Goal: Task Accomplishment & Management: Use online tool/utility

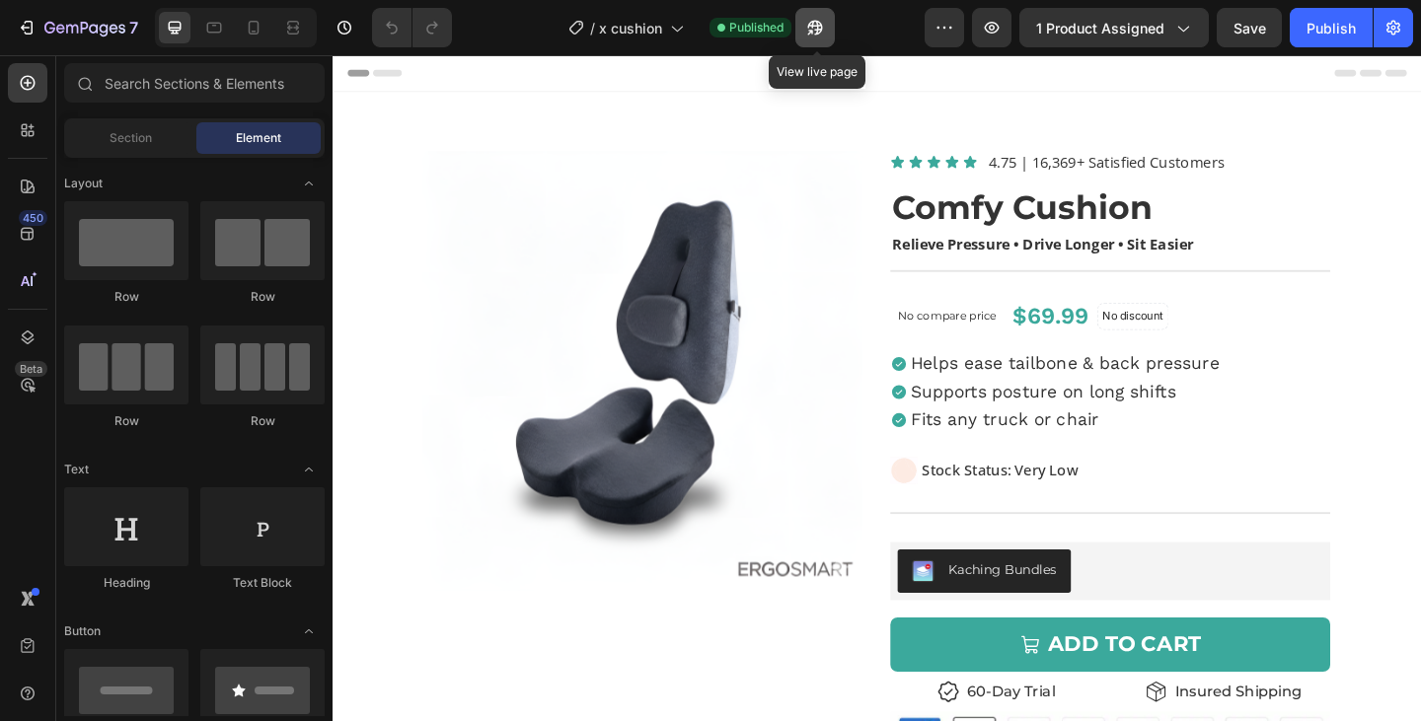
click at [818, 28] on icon "button" at bounding box center [815, 28] width 20 height 20
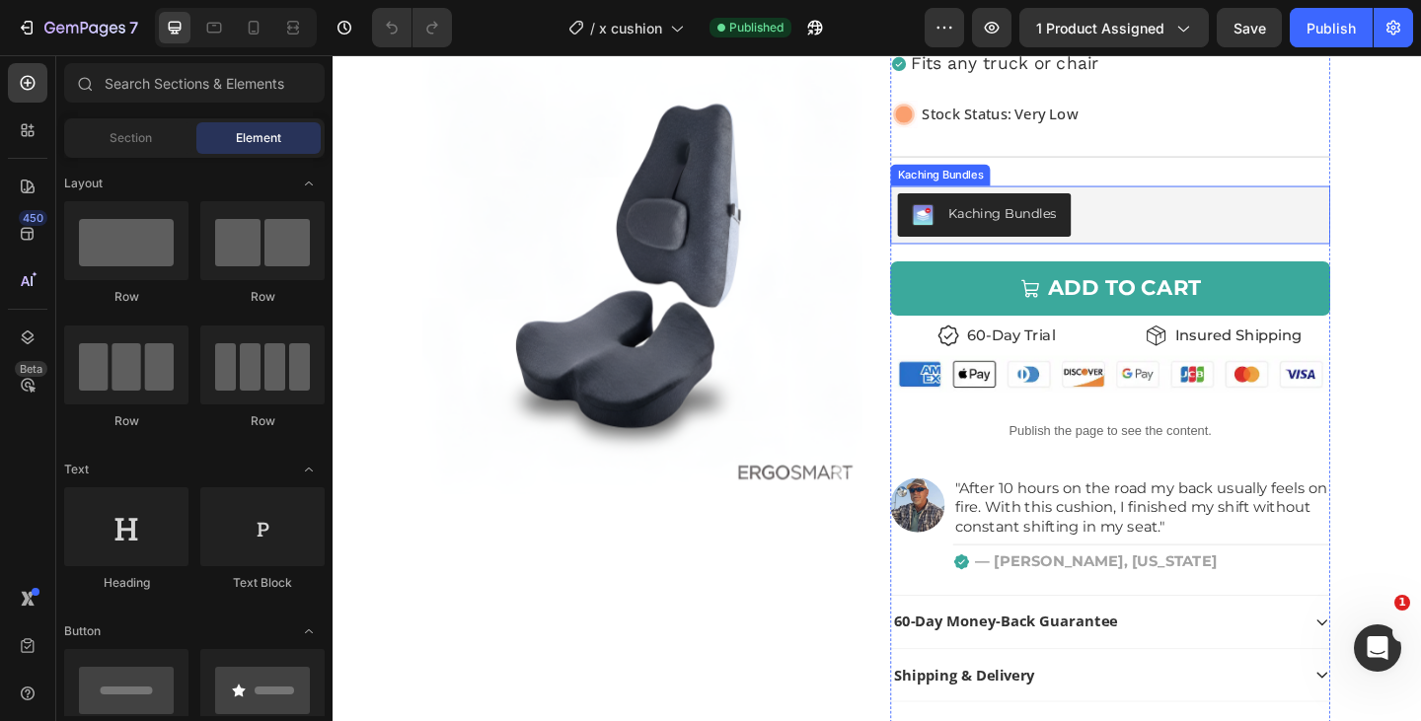
scroll to position [372, 0]
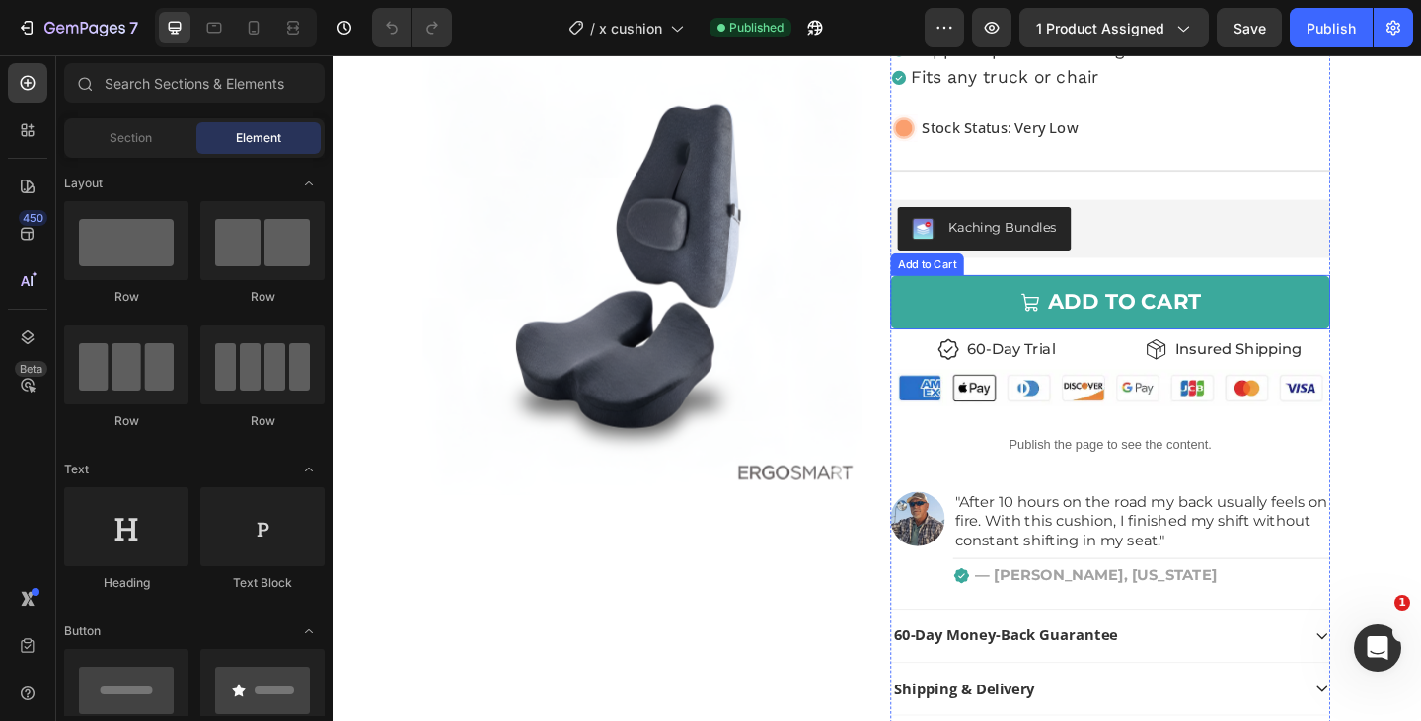
click at [1001, 317] on button "ADD TO CART" at bounding box center [1178, 324] width 479 height 59
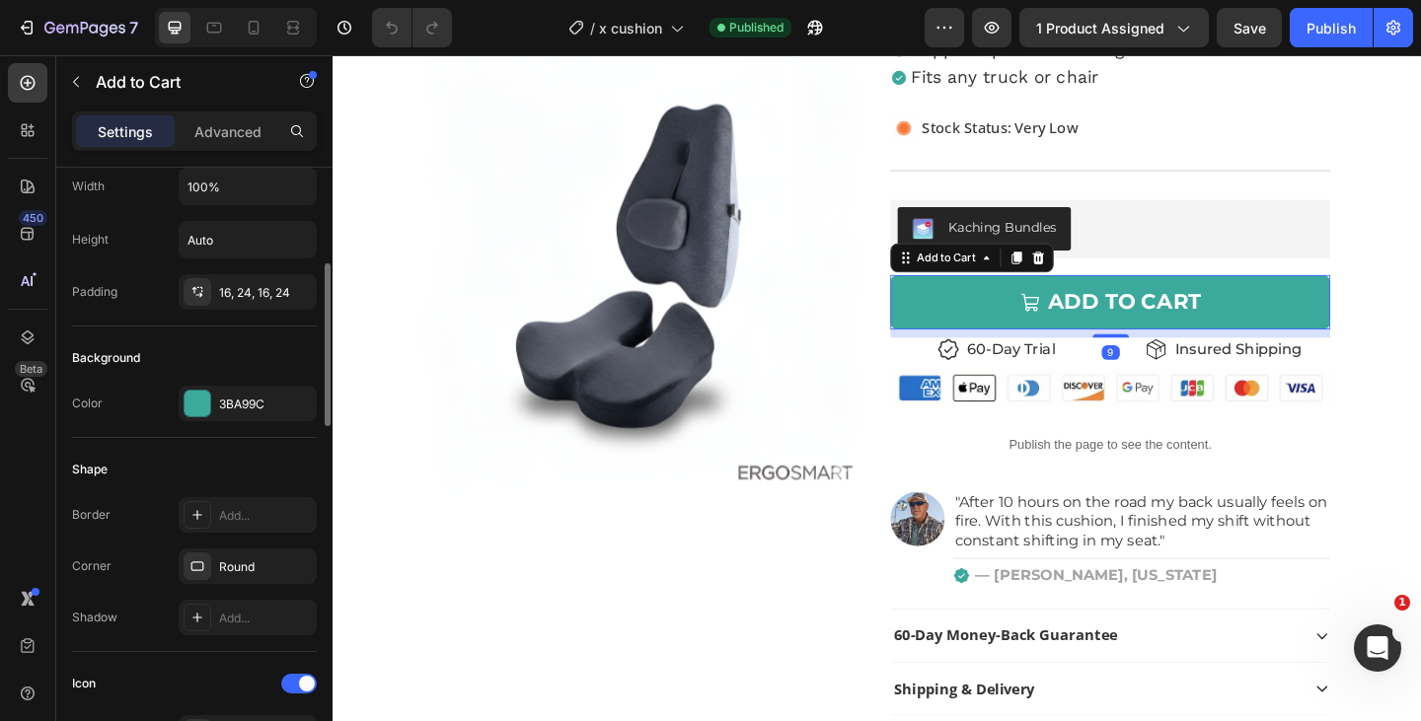
scroll to position [350, 0]
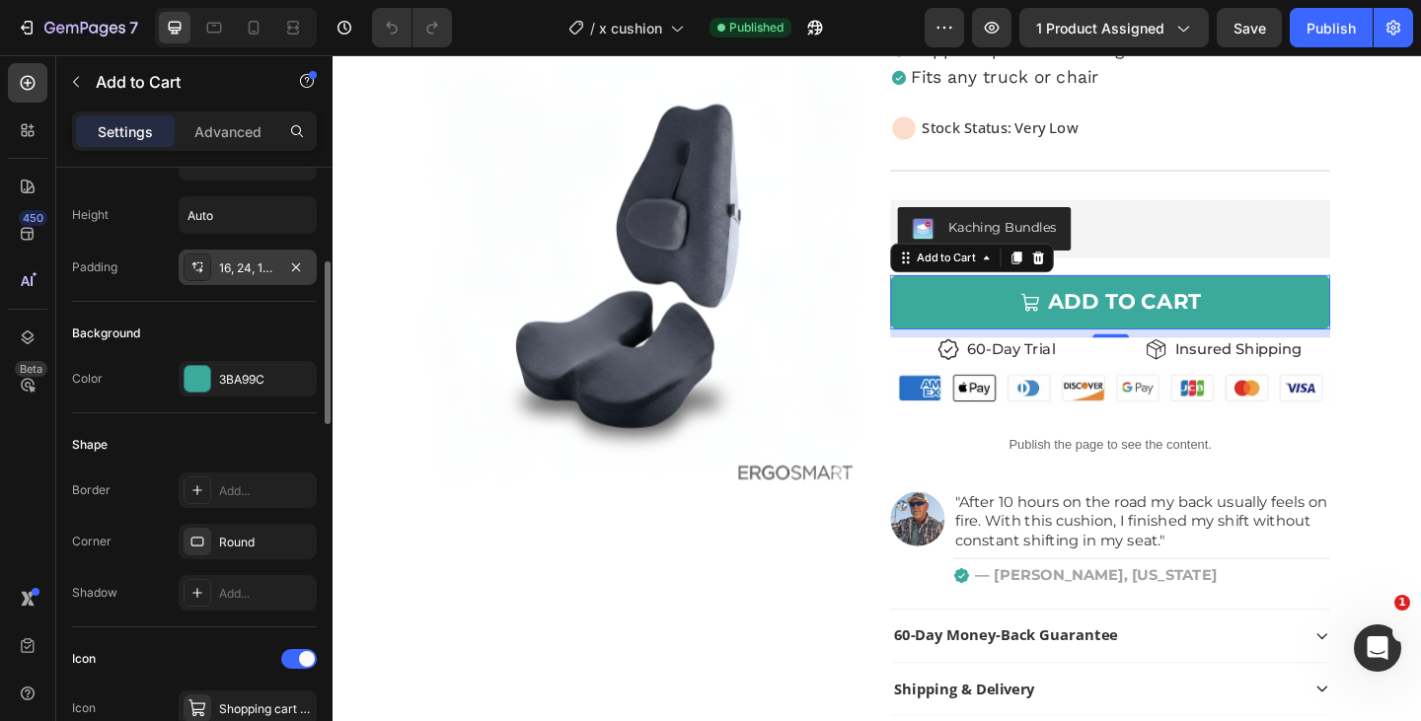
click at [258, 259] on div "16, 24, 16, 24" at bounding box center [247, 268] width 57 height 18
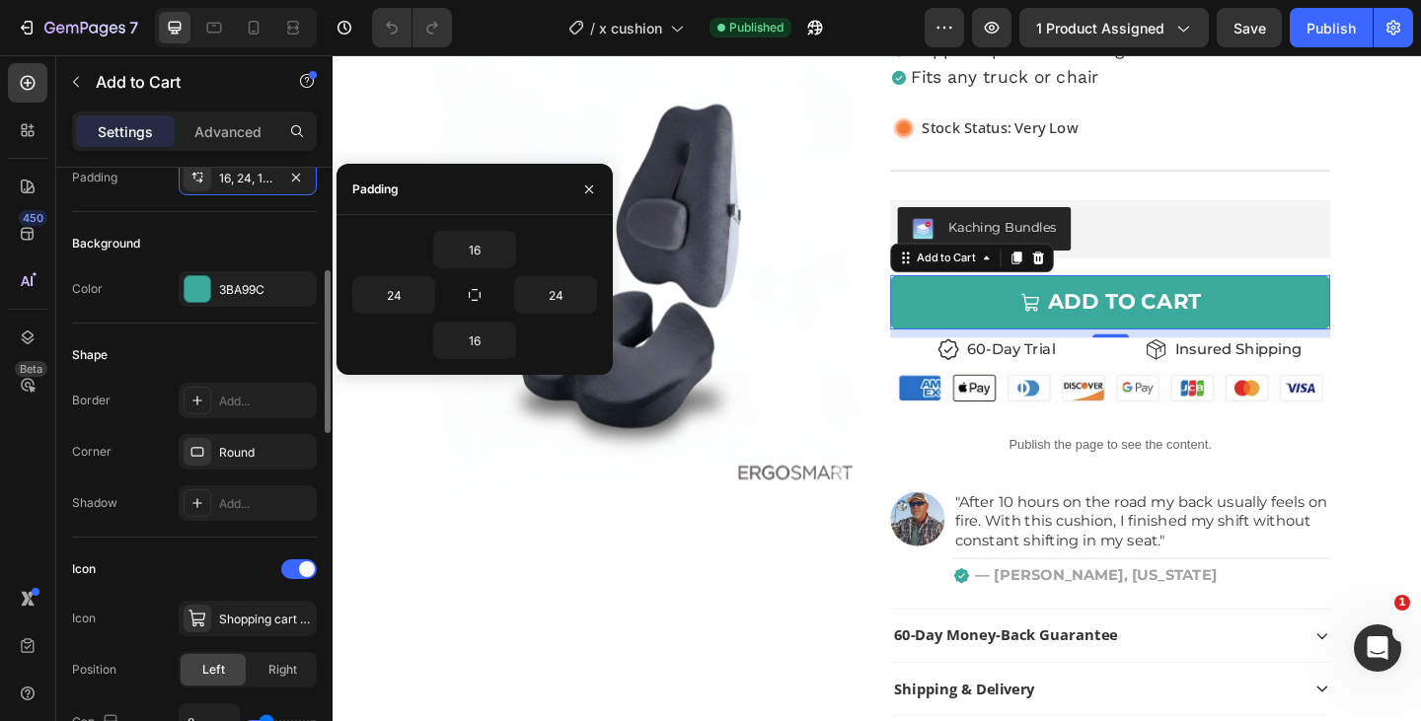
scroll to position [410, 0]
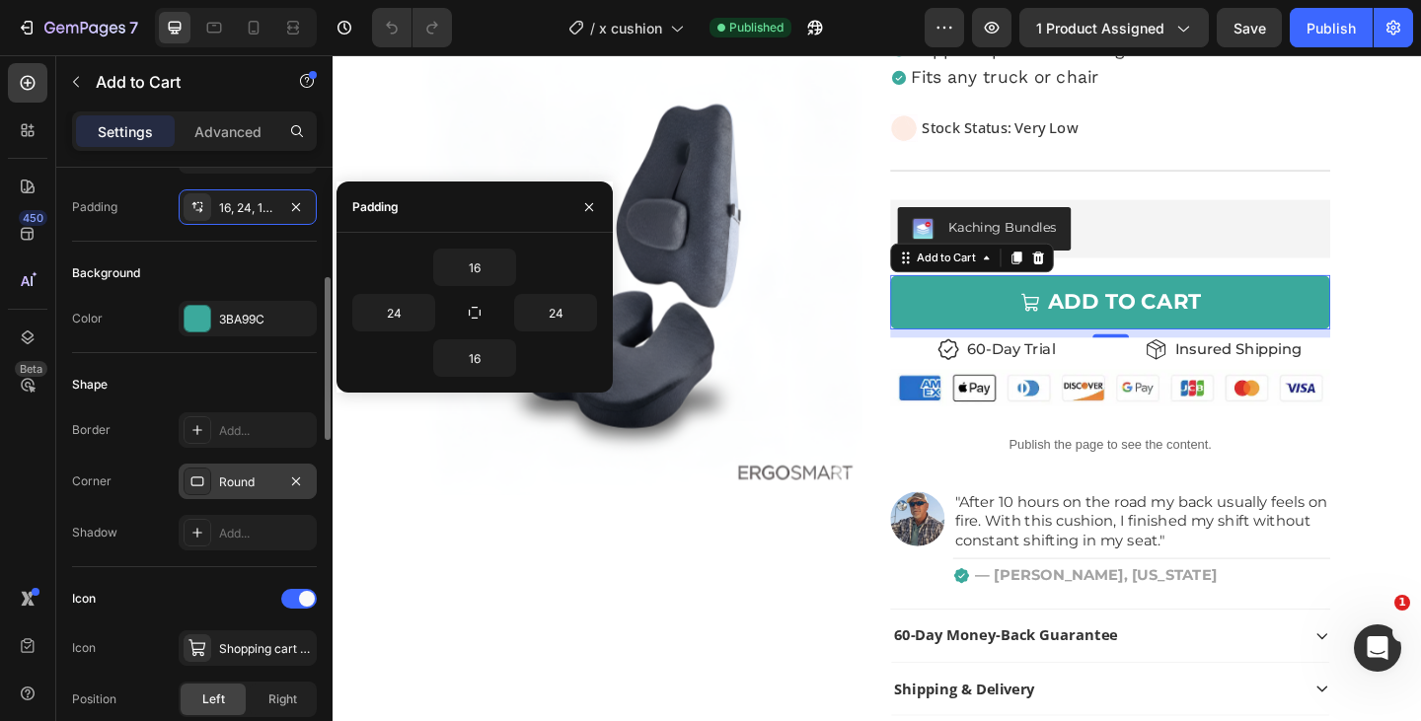
click at [246, 480] on div "Round" at bounding box center [247, 483] width 57 height 18
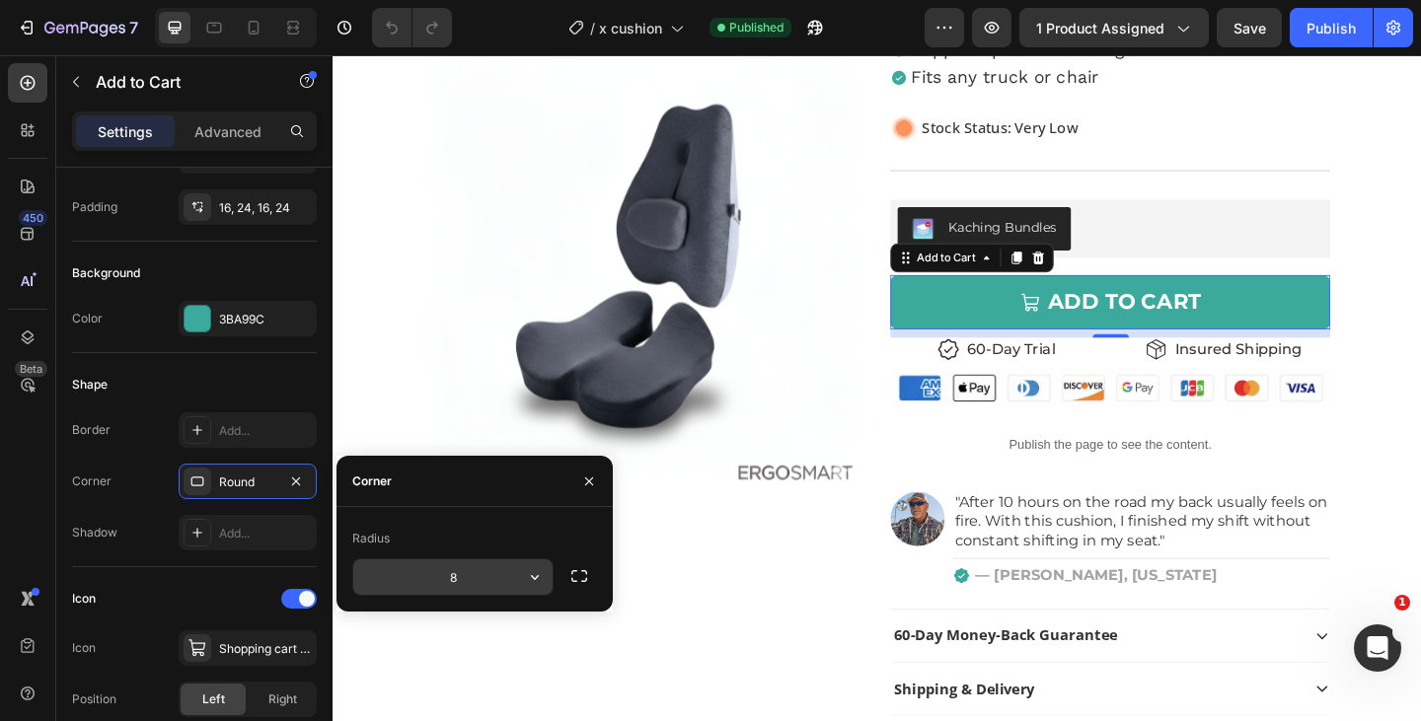
click at [460, 577] on input "8" at bounding box center [452, 577] width 199 height 36
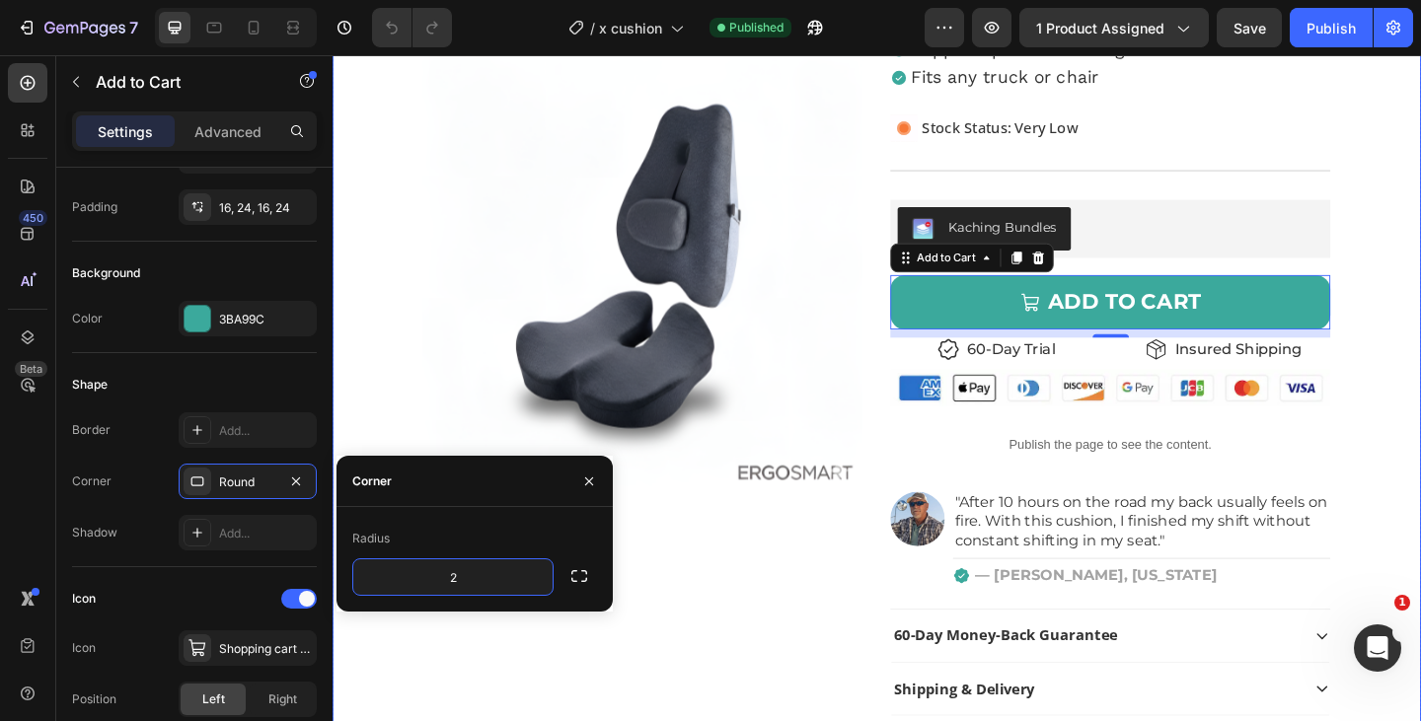
type input "23"
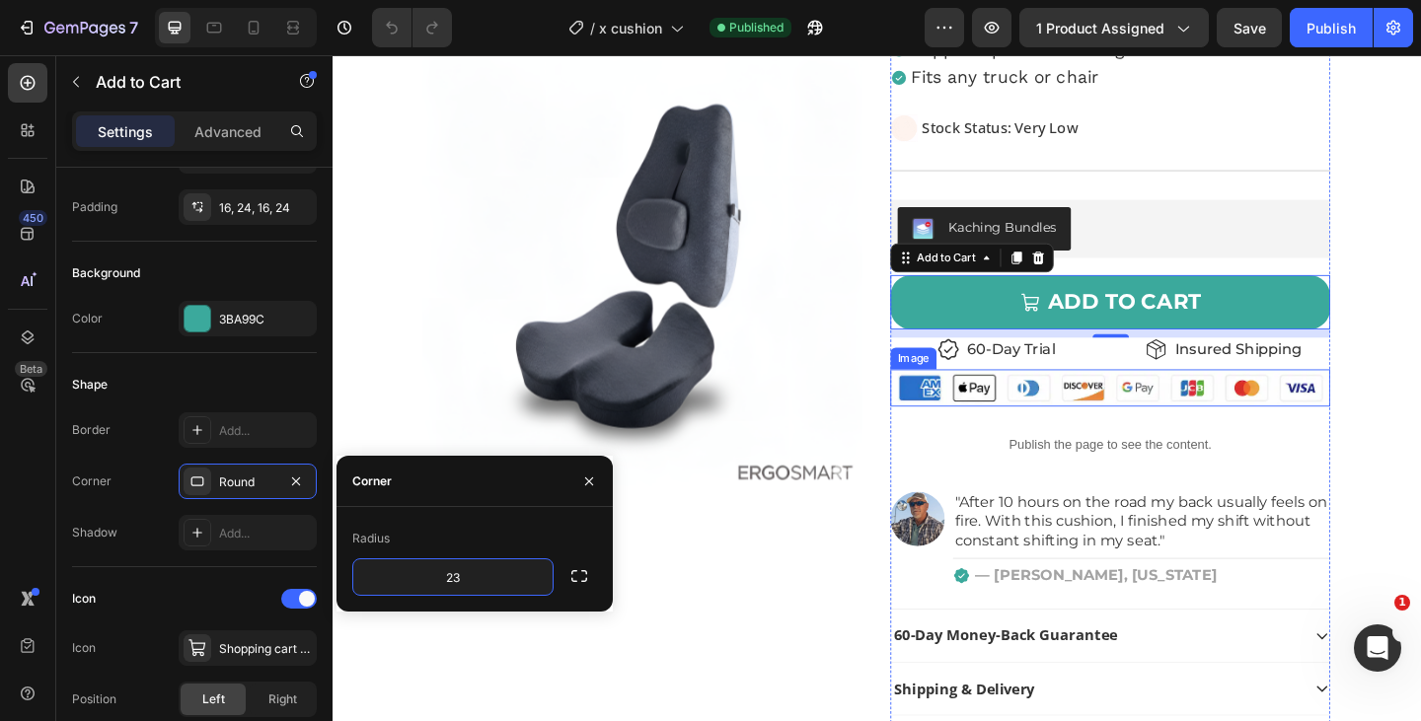
click at [949, 420] on img at bounding box center [1178, 418] width 479 height 40
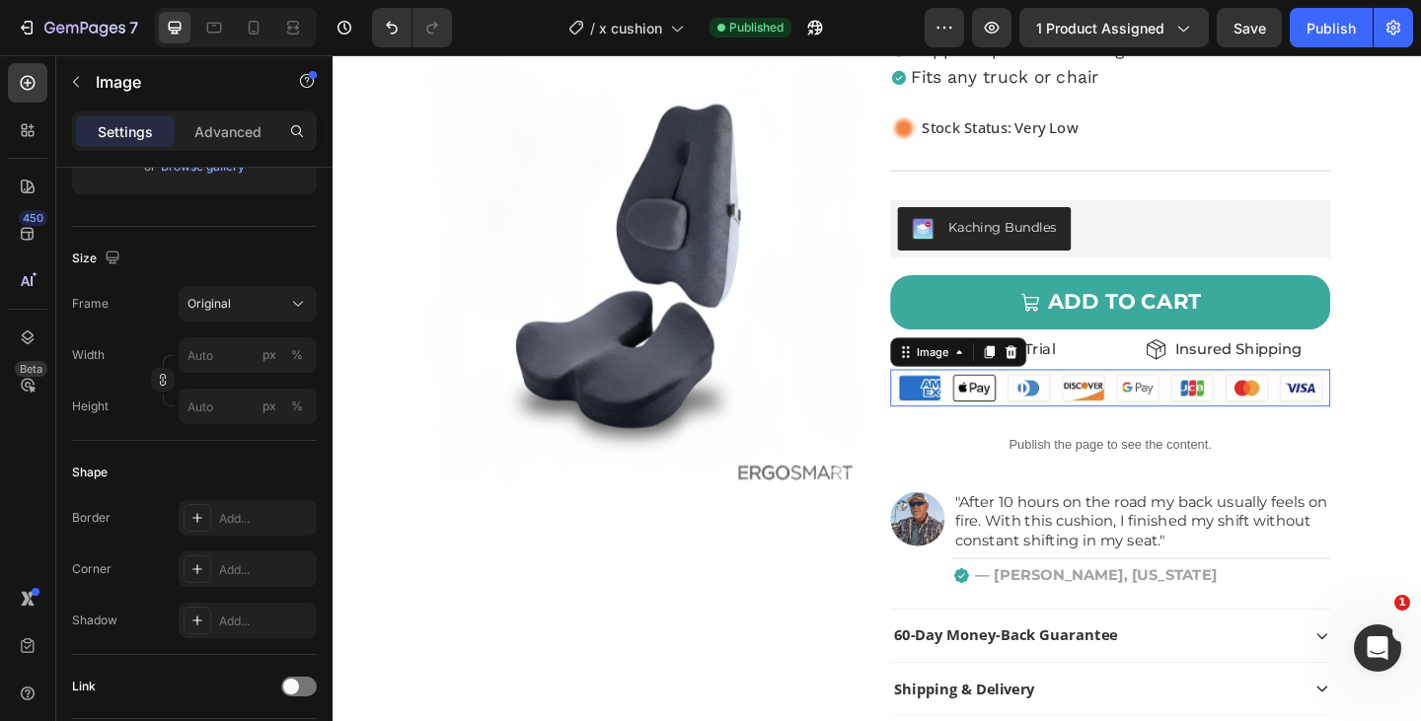
scroll to position [0, 0]
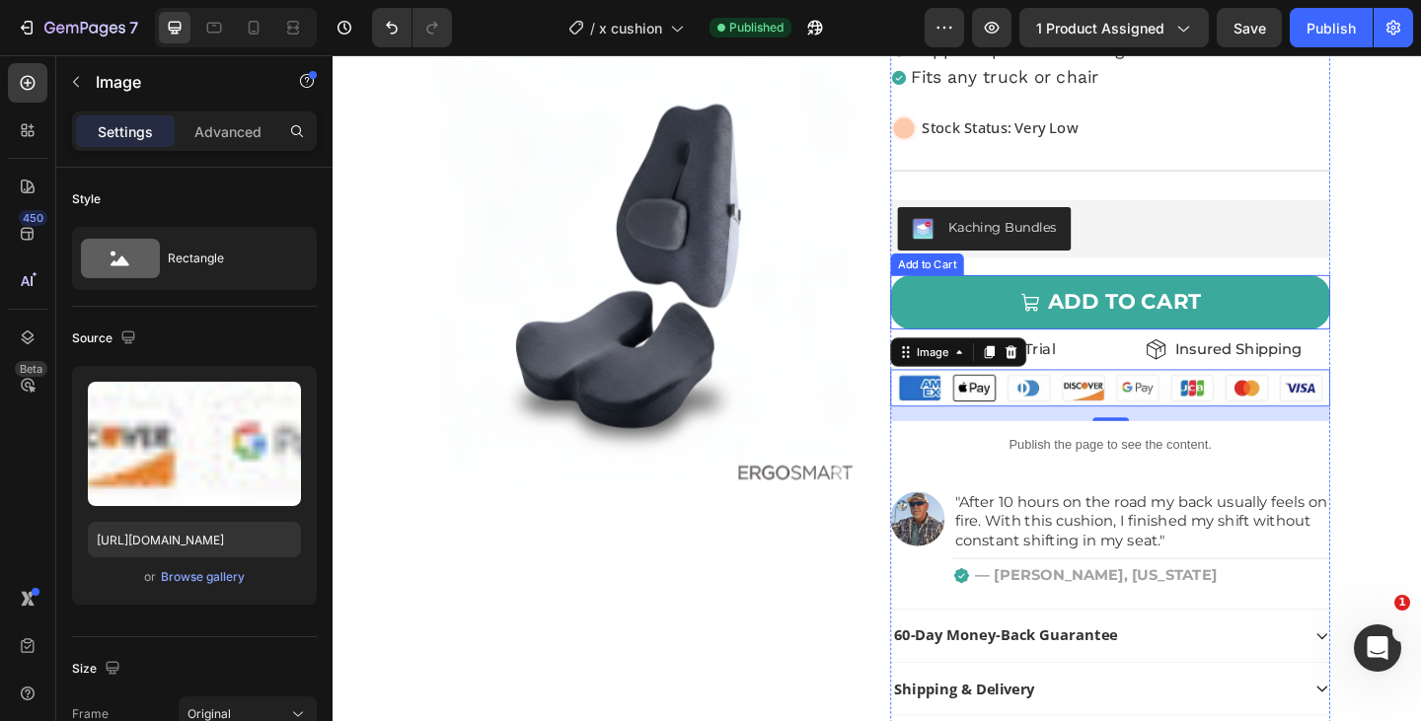
click at [968, 332] on button "ADD TO CART" at bounding box center [1178, 324] width 479 height 59
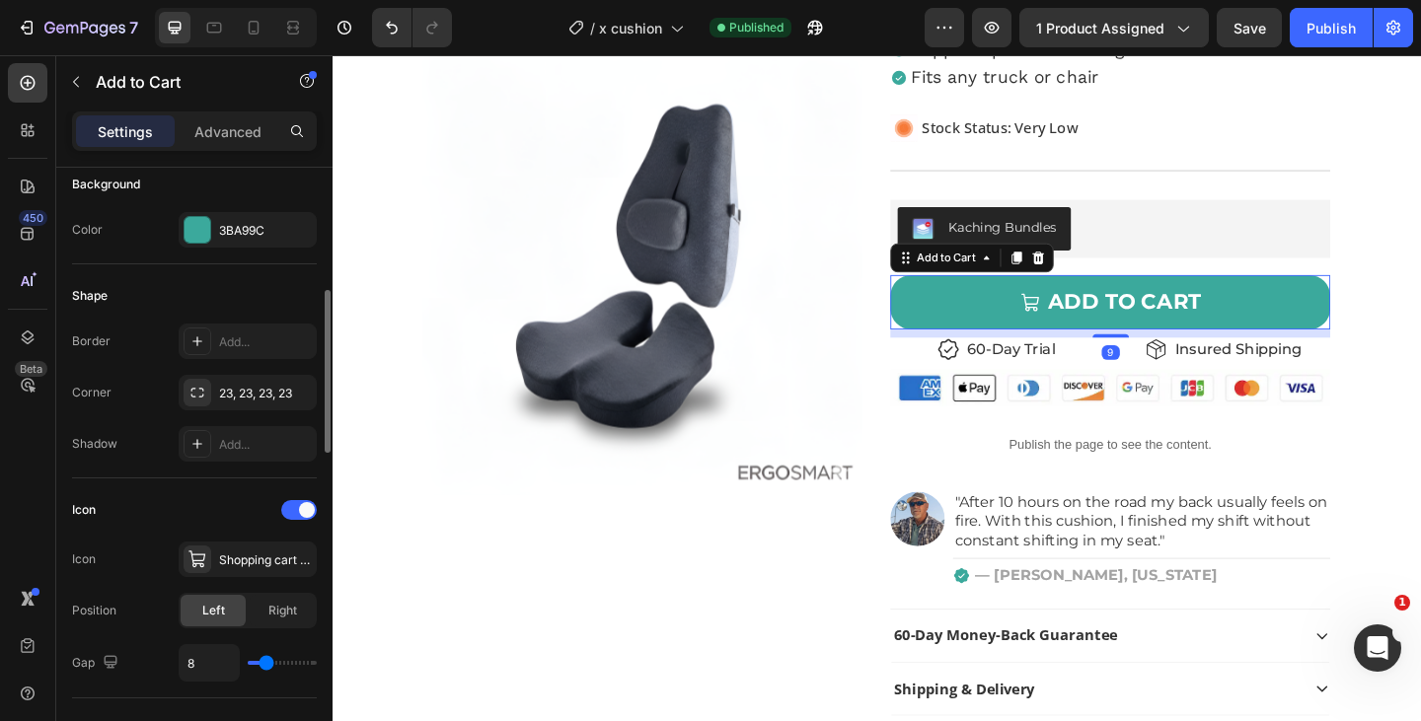
scroll to position [503, 0]
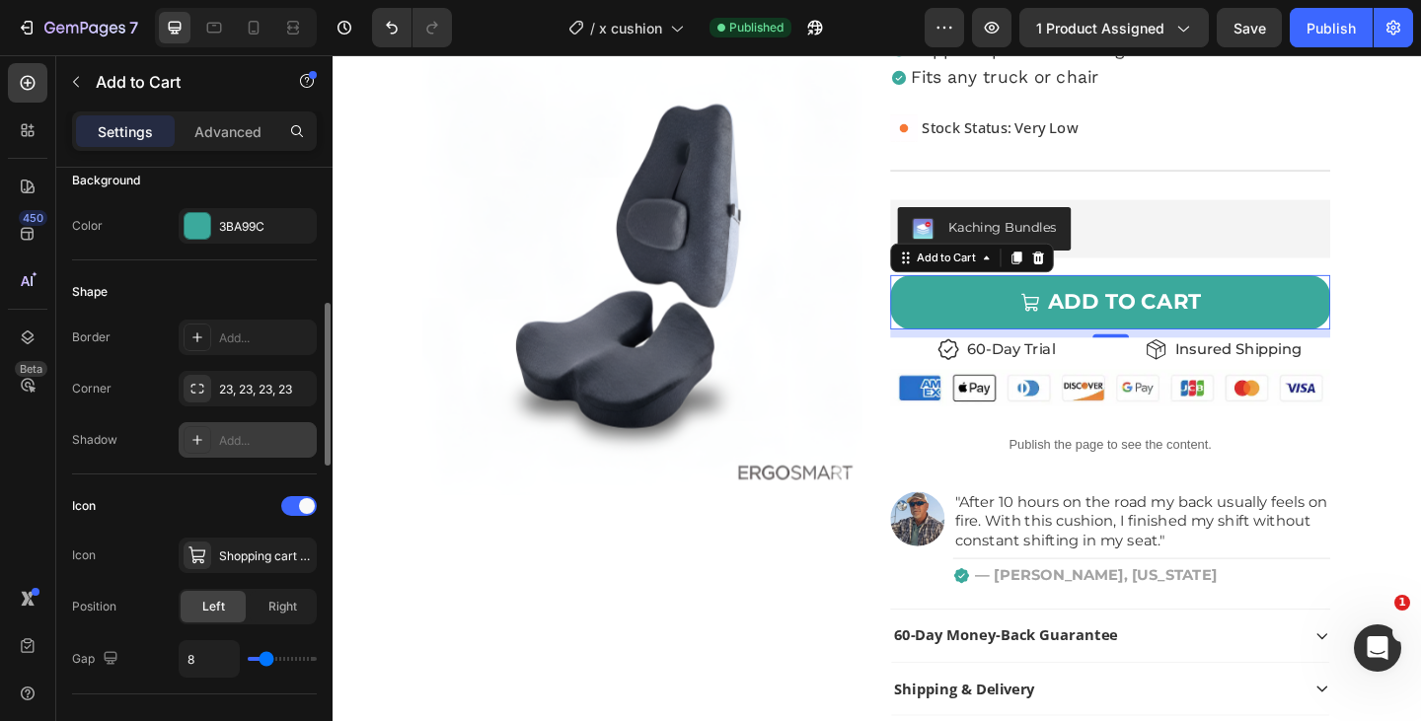
click at [232, 440] on div "Add..." at bounding box center [265, 441] width 93 height 18
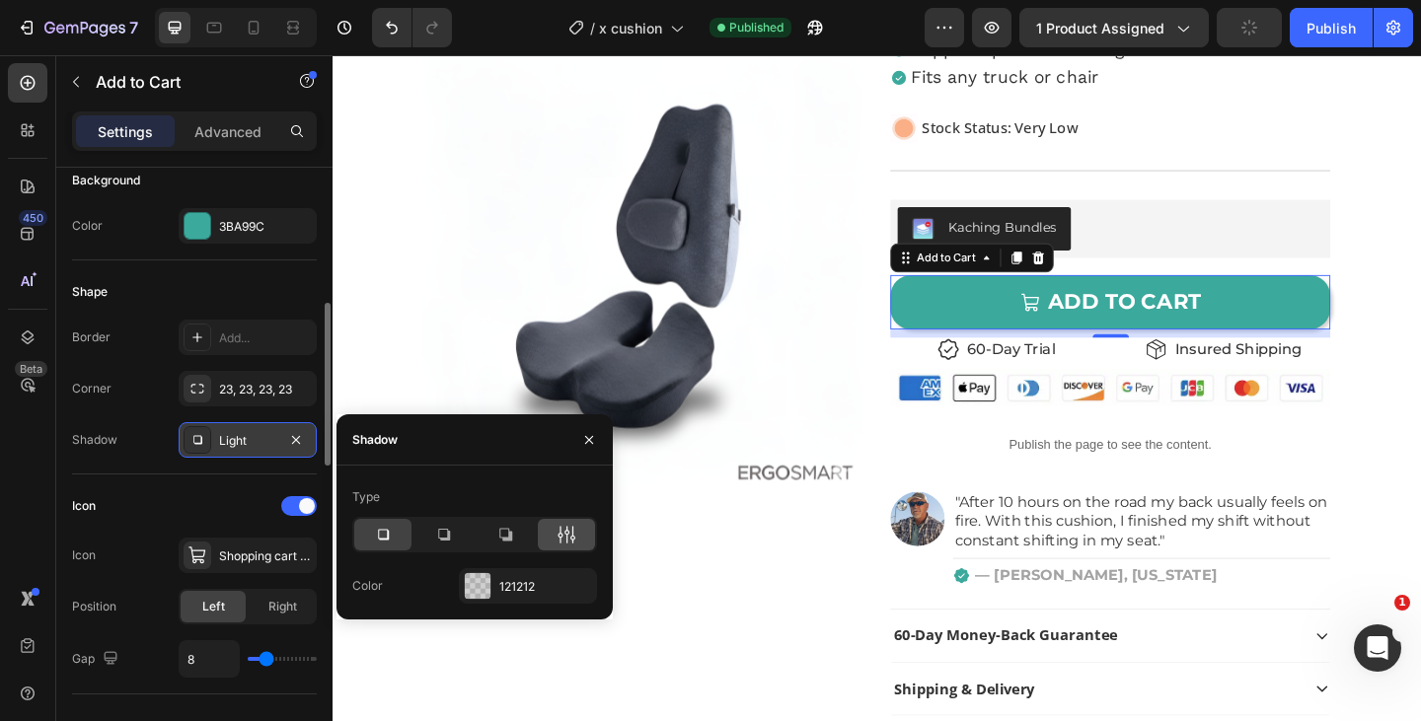
click at [567, 534] on icon at bounding box center [566, 535] width 5 height 18
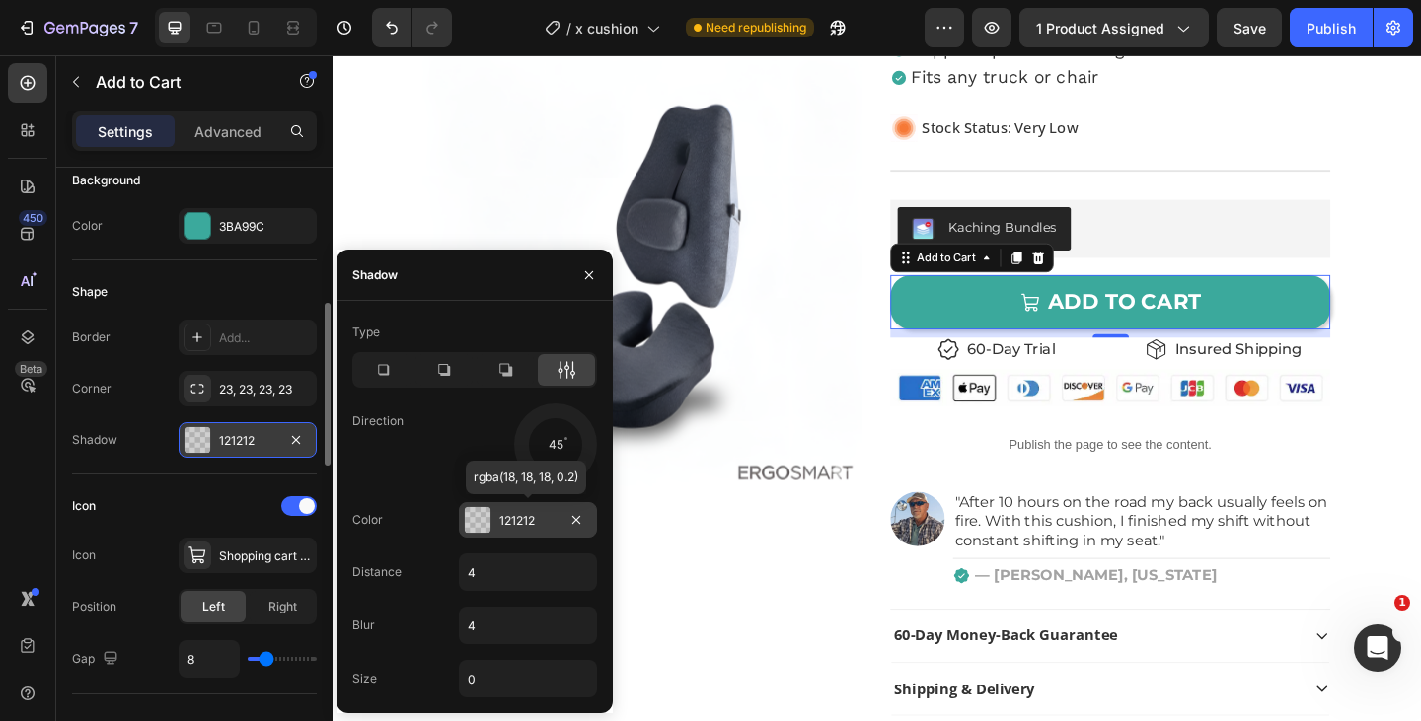
click at [509, 524] on div "121212" at bounding box center [527, 521] width 57 height 18
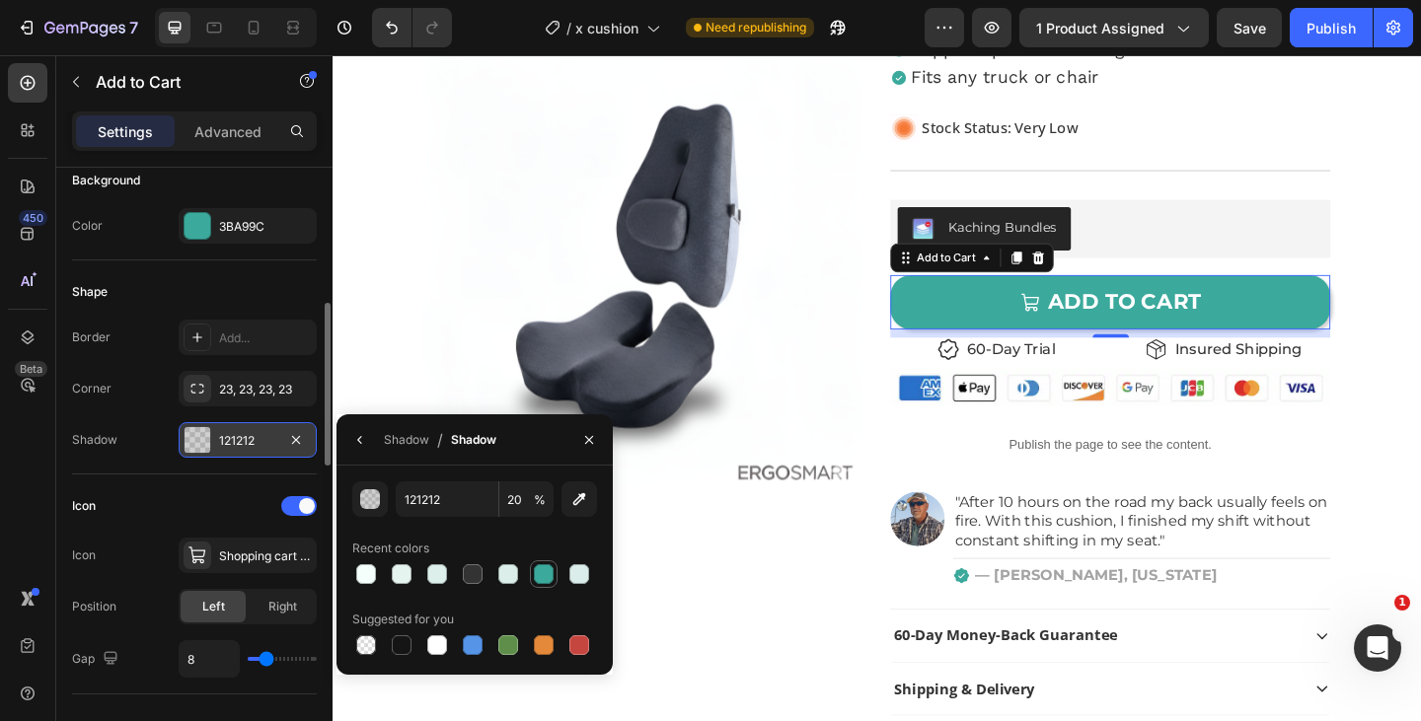
click at [543, 578] on div at bounding box center [544, 574] width 20 height 20
type input "3BA99C"
type input "100"
click at [374, 501] on div "button" at bounding box center [371, 500] width 20 height 20
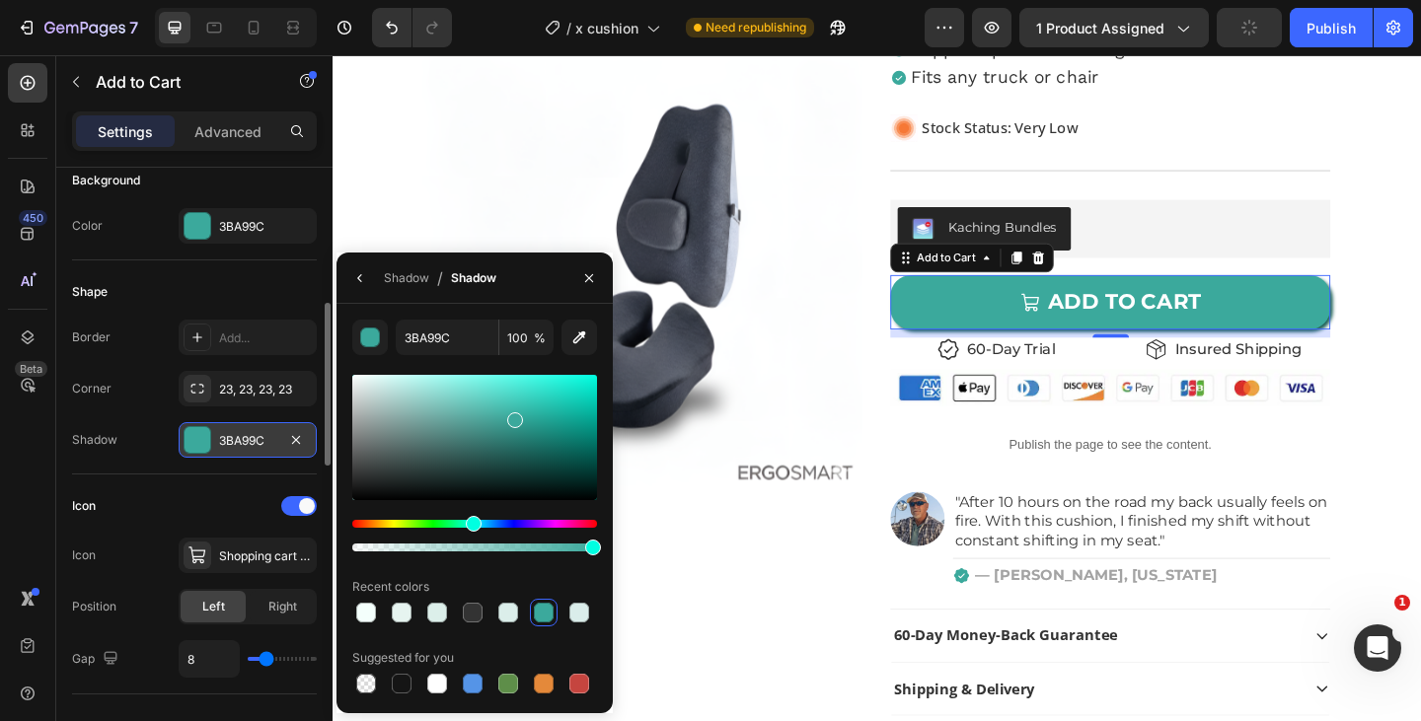
click at [515, 451] on div at bounding box center [474, 437] width 245 height 125
type input "21635B"
click at [363, 280] on icon "button" at bounding box center [360, 278] width 16 height 16
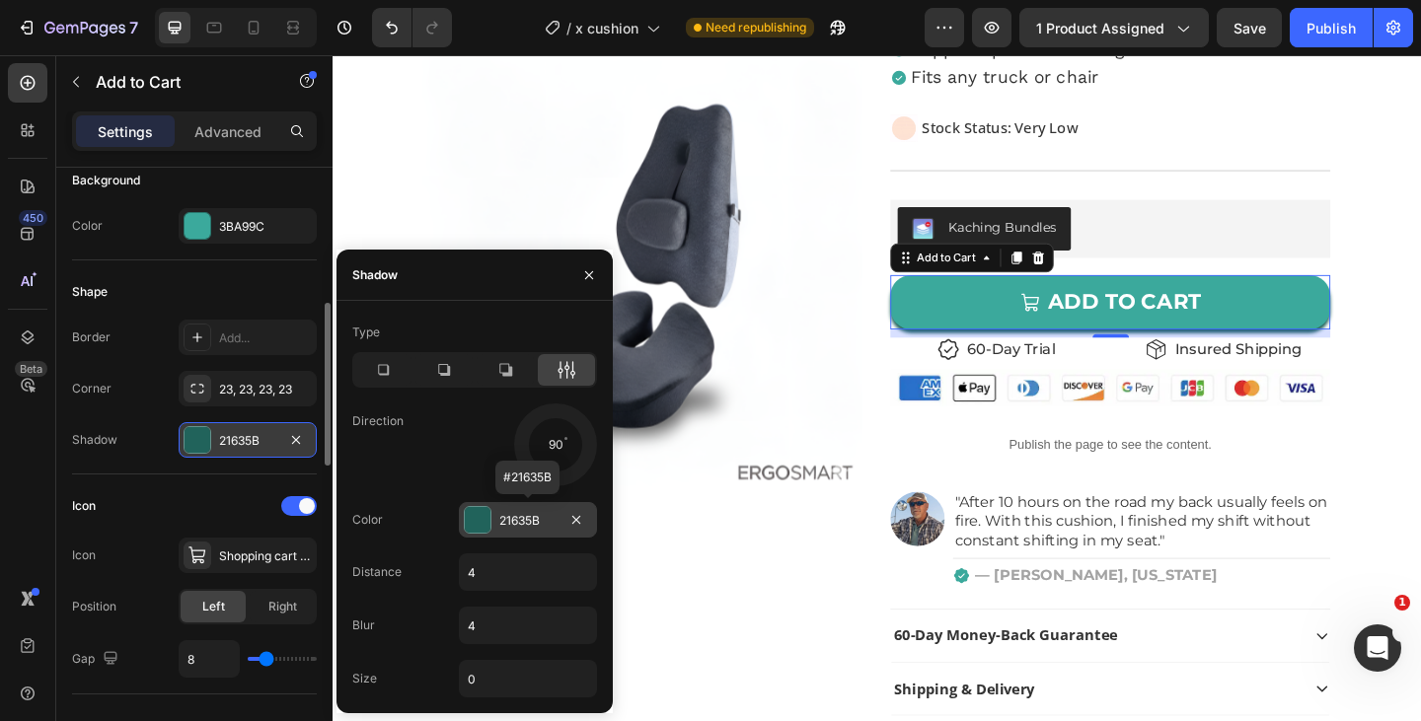
drag, startPoint x: 555, startPoint y: 408, endPoint x: 553, endPoint y: 505, distance: 96.7
click at [553, 505] on div "Type Direction 90 Color 21635B #21635B Distance 4 Blur 4 Size 0" at bounding box center [474, 507] width 276 height 381
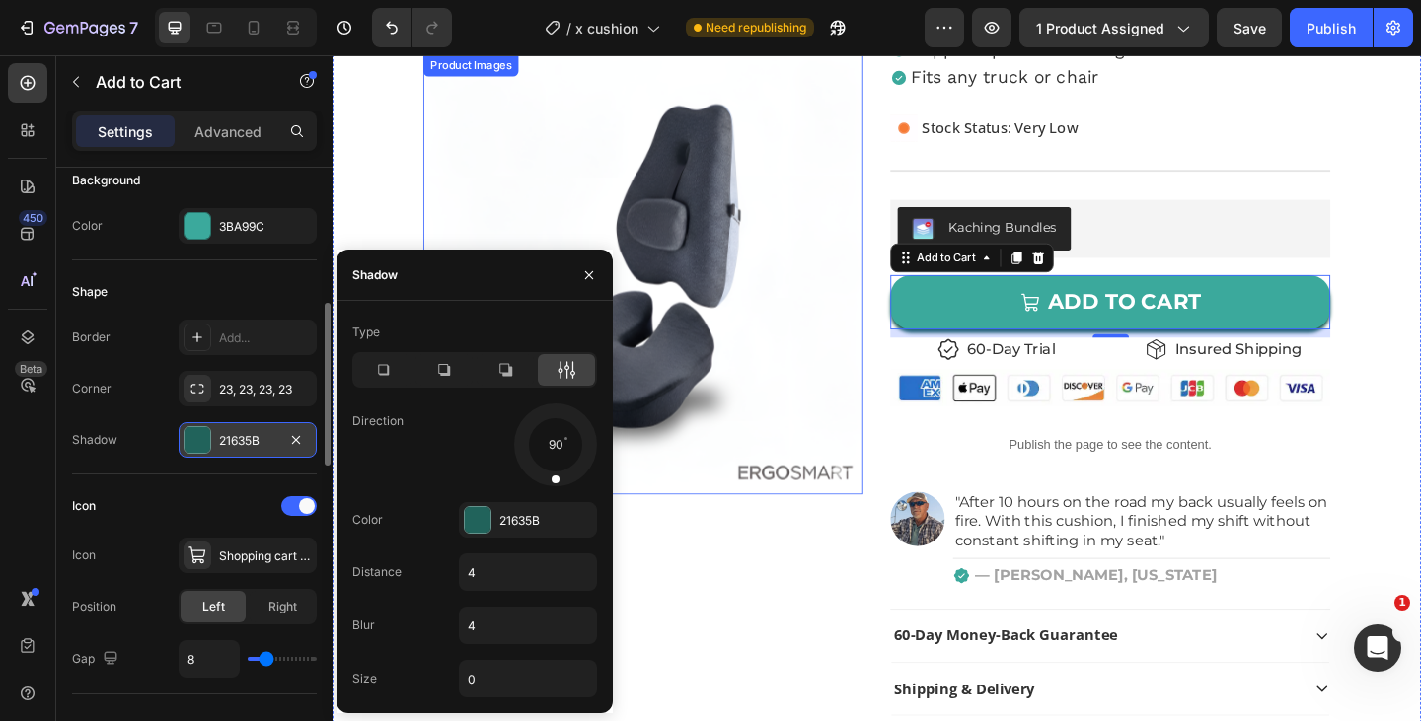
click at [913, 425] on div "Product Images Icon Icon Icon Icon Icon Icon List 4.75 | 16,369+ Satisfied Cust…" at bounding box center [925, 300] width 1184 height 1102
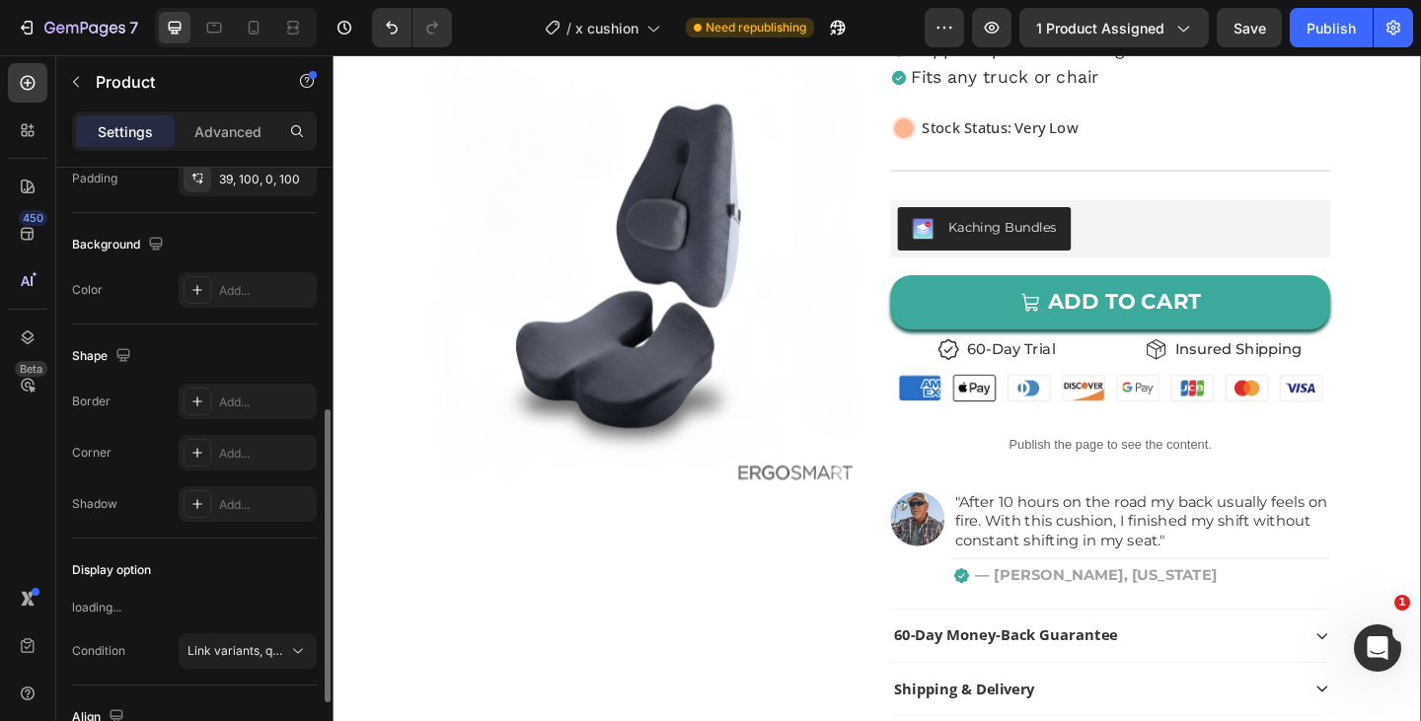
scroll to position [0, 0]
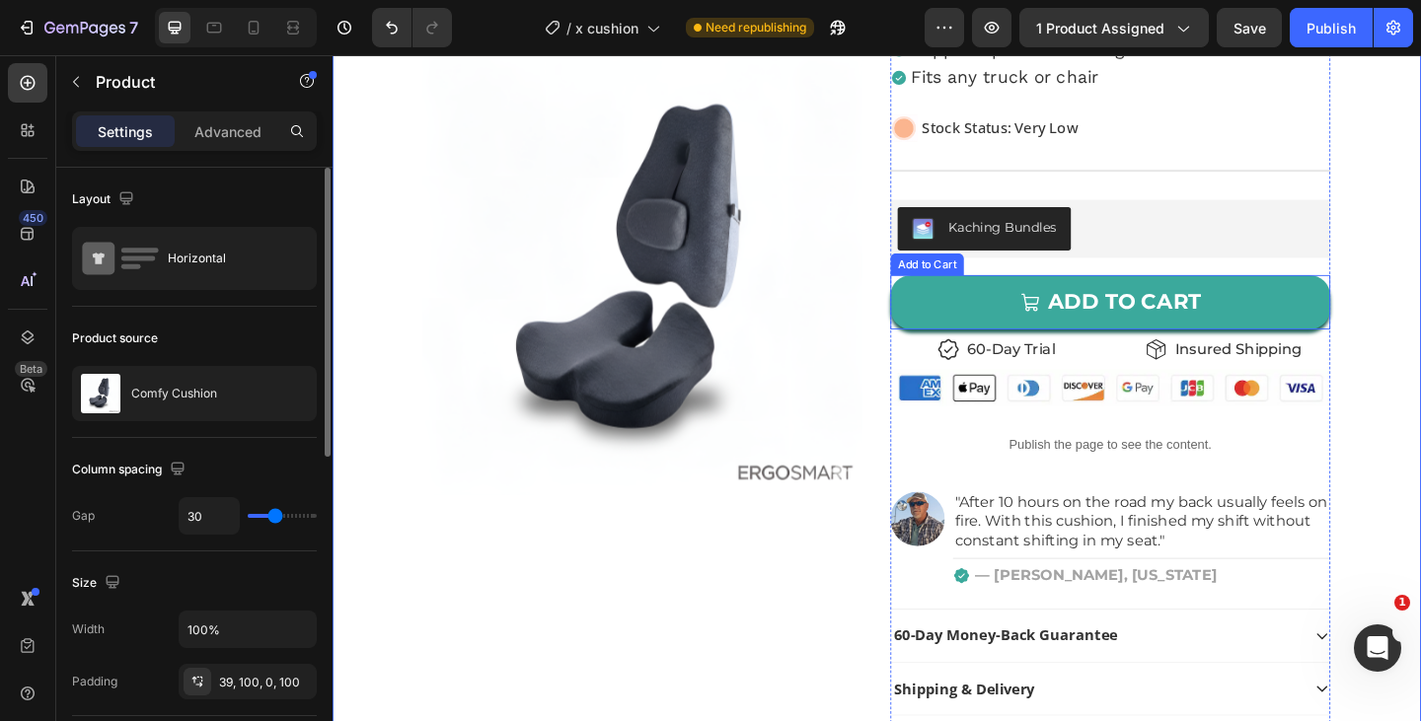
click at [1293, 314] on button "ADD TO CART" at bounding box center [1178, 324] width 479 height 59
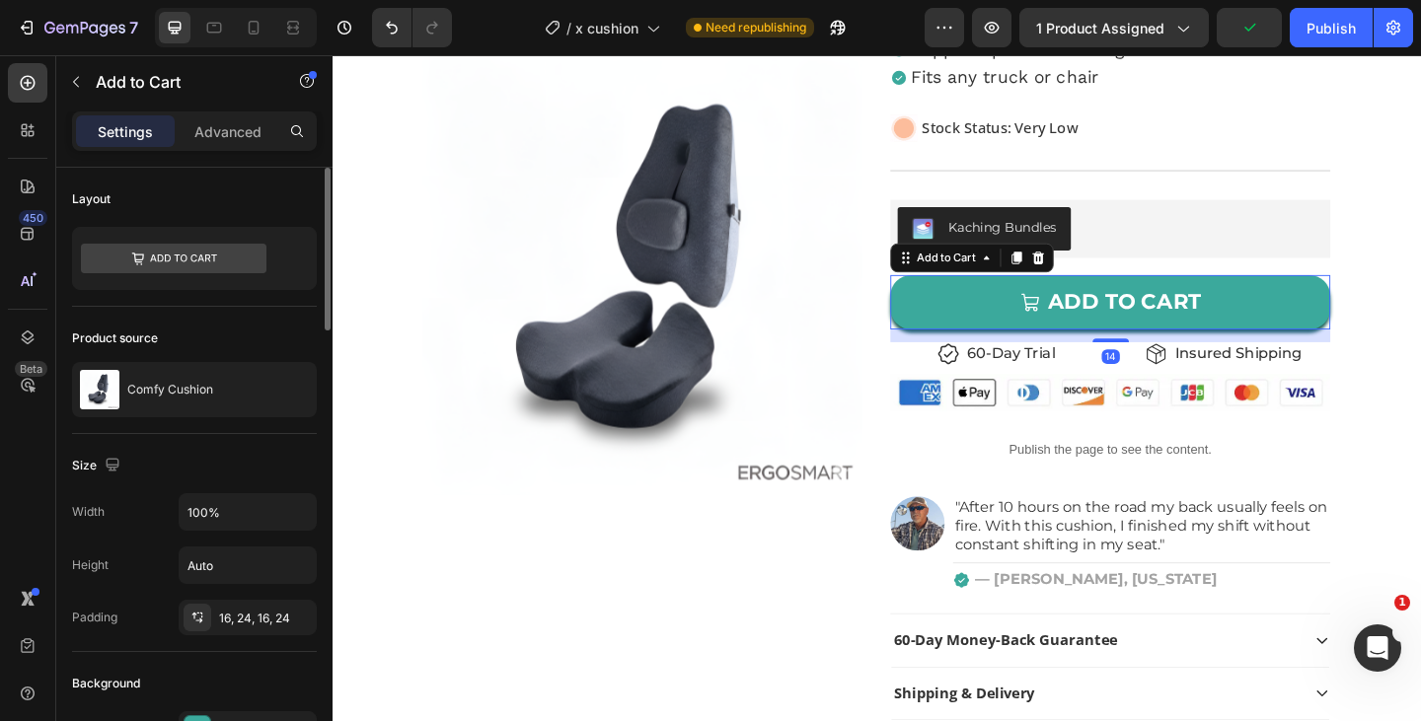
drag, startPoint x: 1187, startPoint y: 361, endPoint x: 1360, endPoint y: 383, distance: 174.0
click at [1187, 366] on div at bounding box center [1178, 366] width 39 height 4
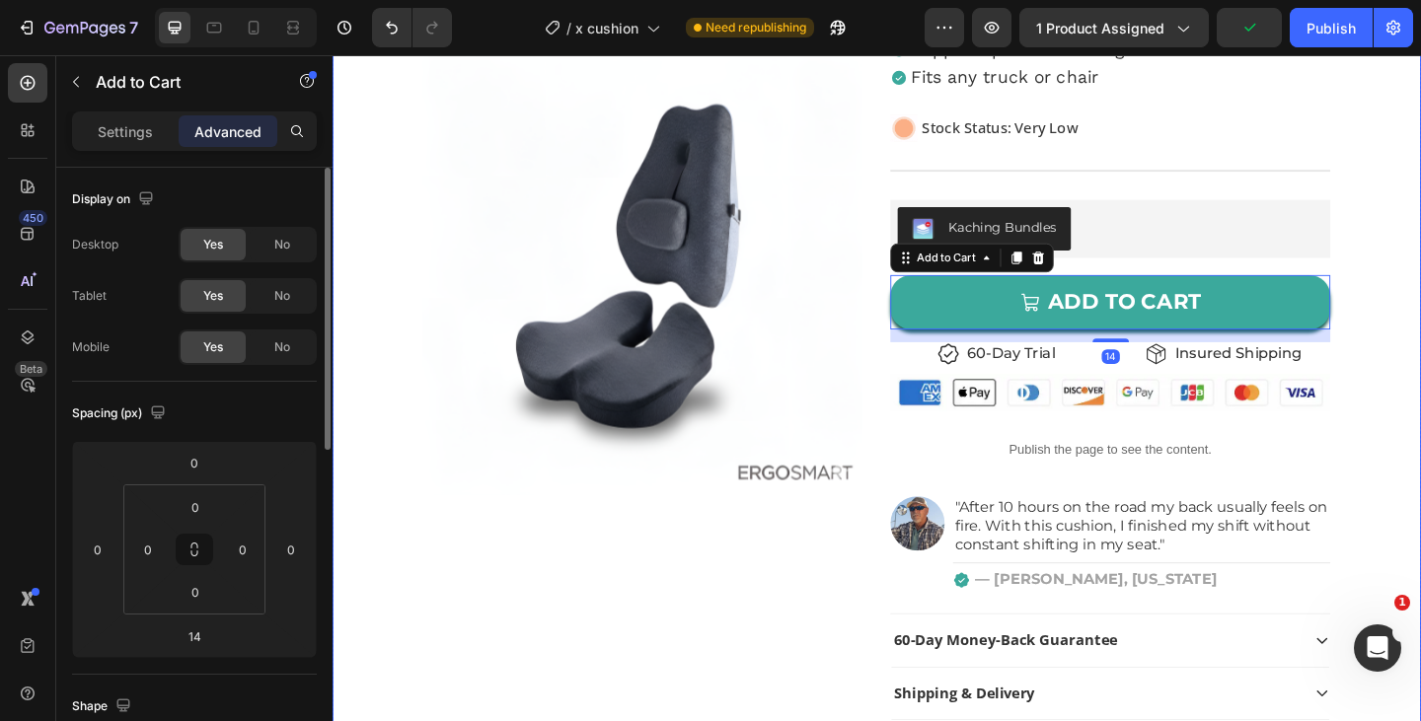
click at [1420, 378] on div "Product Images Icon Icon Icon Icon Icon Icon List 4.75 | 16,369+ Satisfied Cust…" at bounding box center [925, 302] width 1184 height 1107
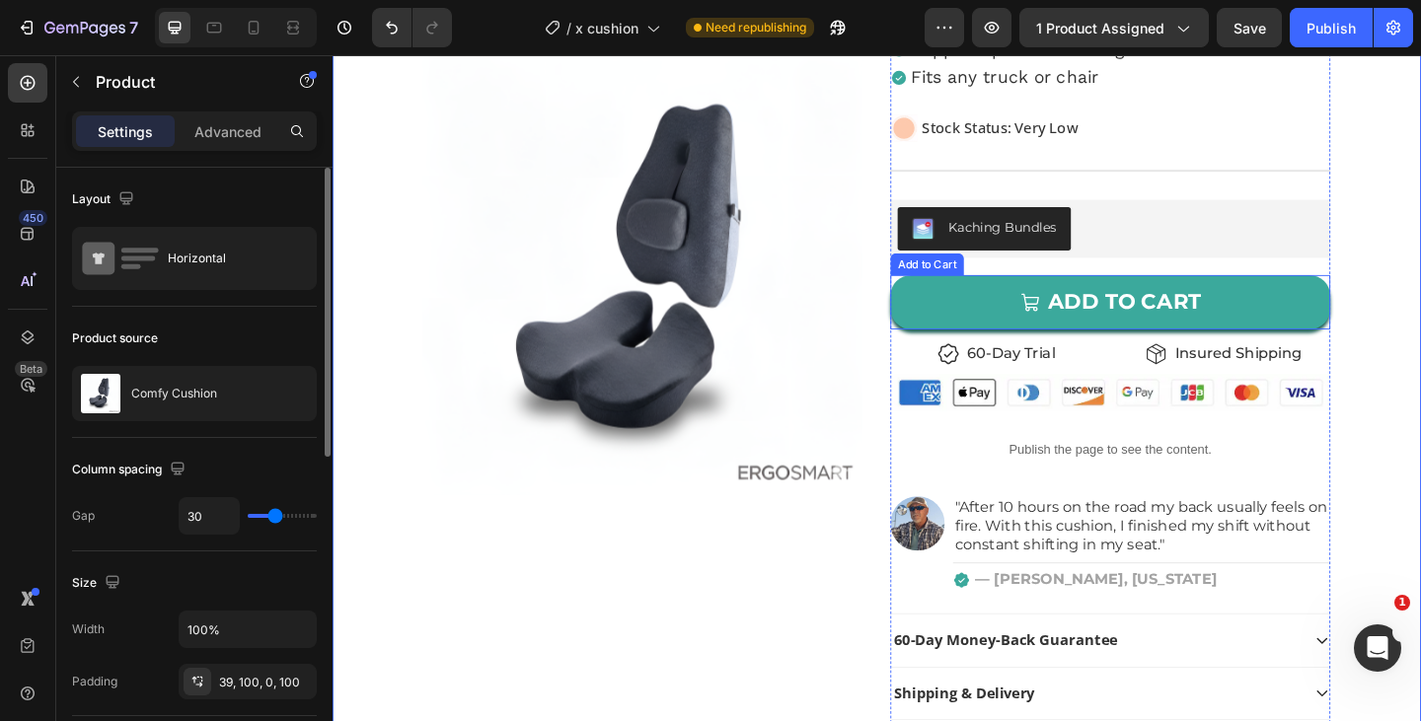
click at [1400, 332] on button "ADD TO CART" at bounding box center [1178, 324] width 479 height 59
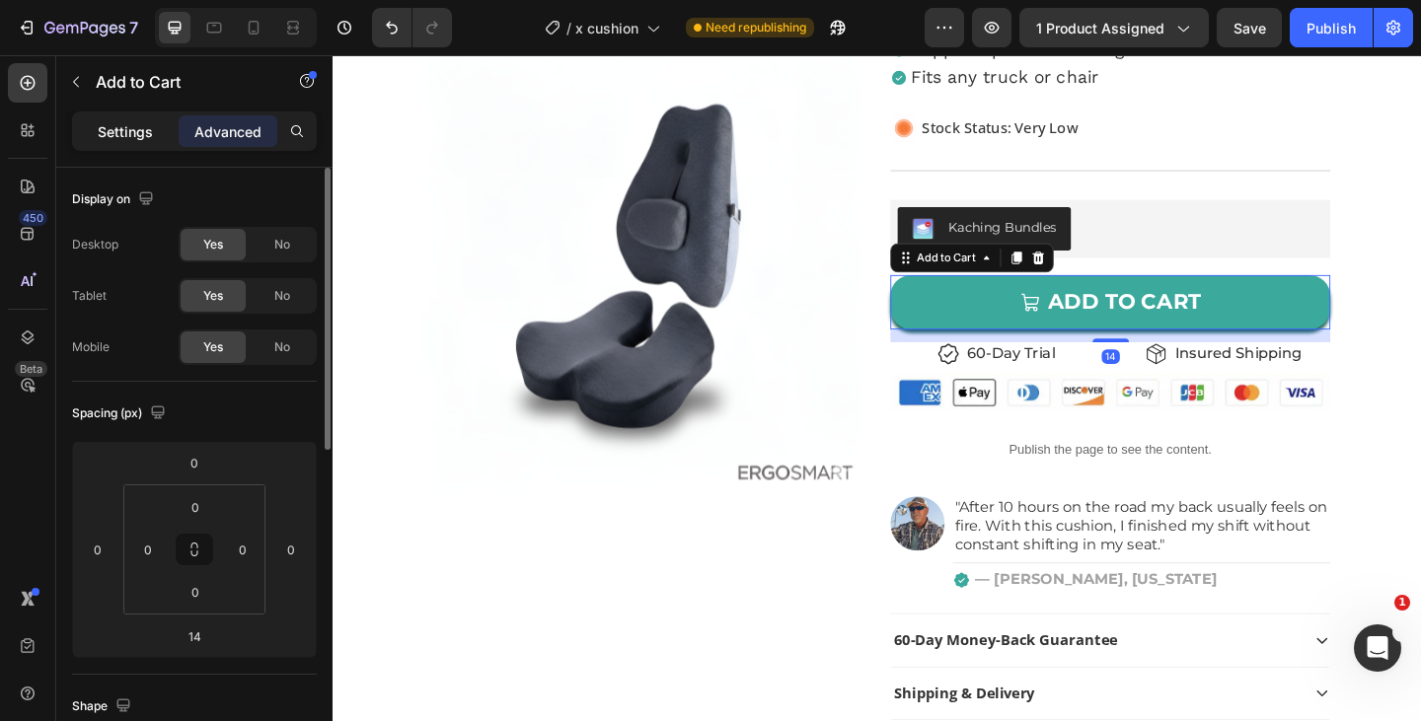
click at [141, 117] on div "Settings" at bounding box center [125, 131] width 99 height 32
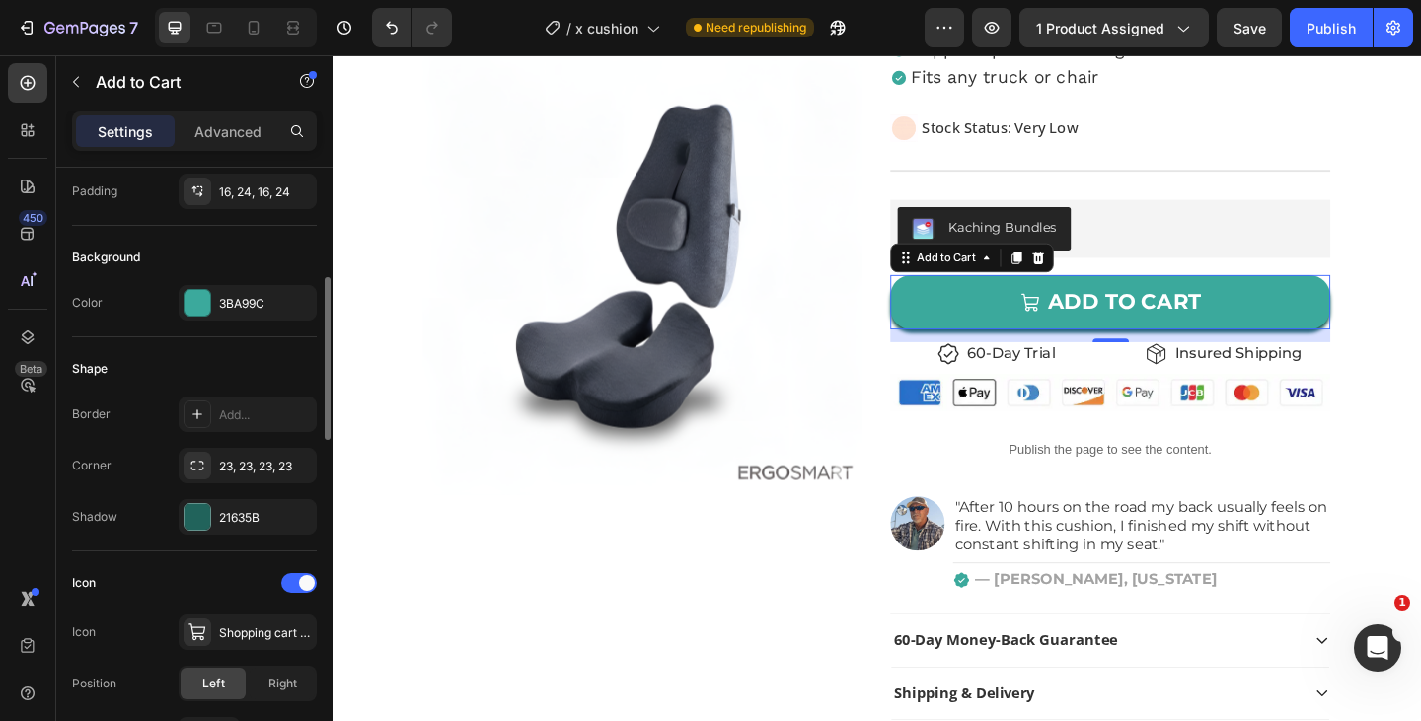
scroll to position [427, 0]
click at [239, 512] on div "21635B" at bounding box center [247, 517] width 57 height 18
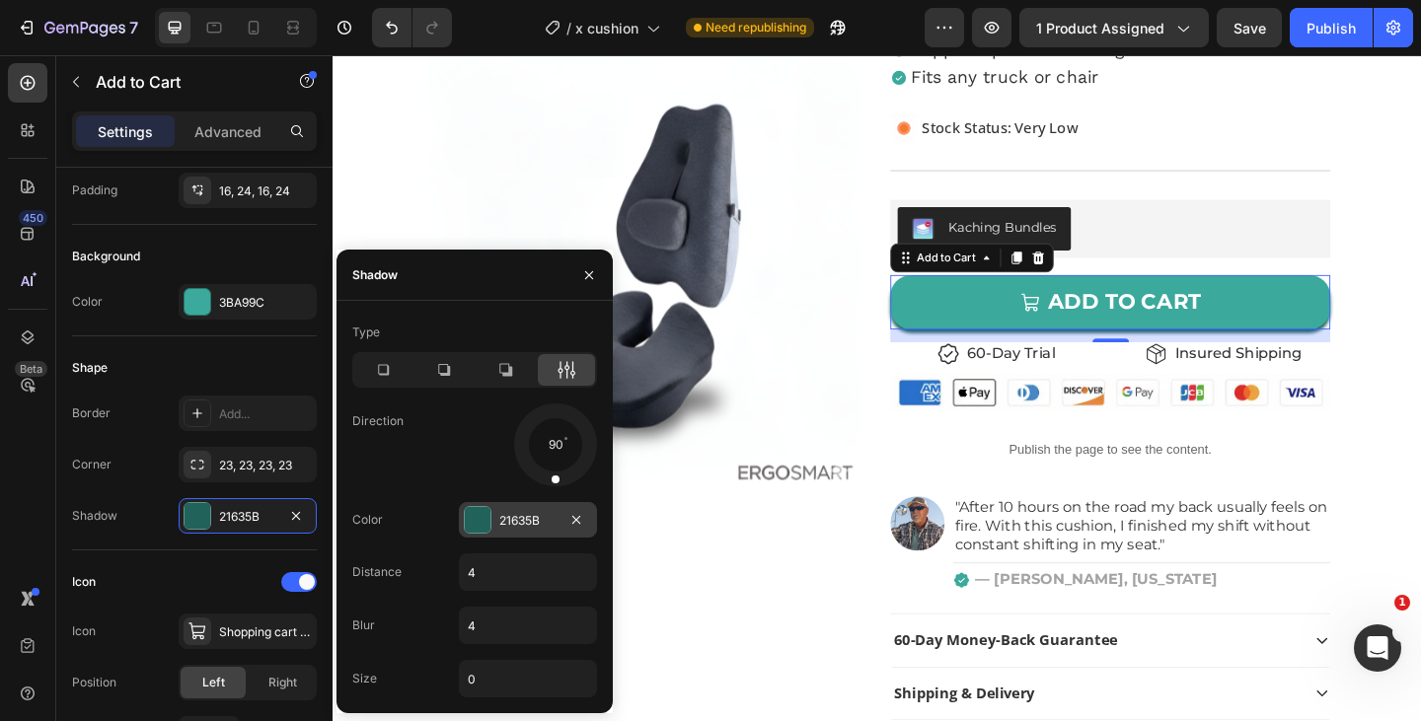
click at [486, 524] on div at bounding box center [478, 520] width 26 height 26
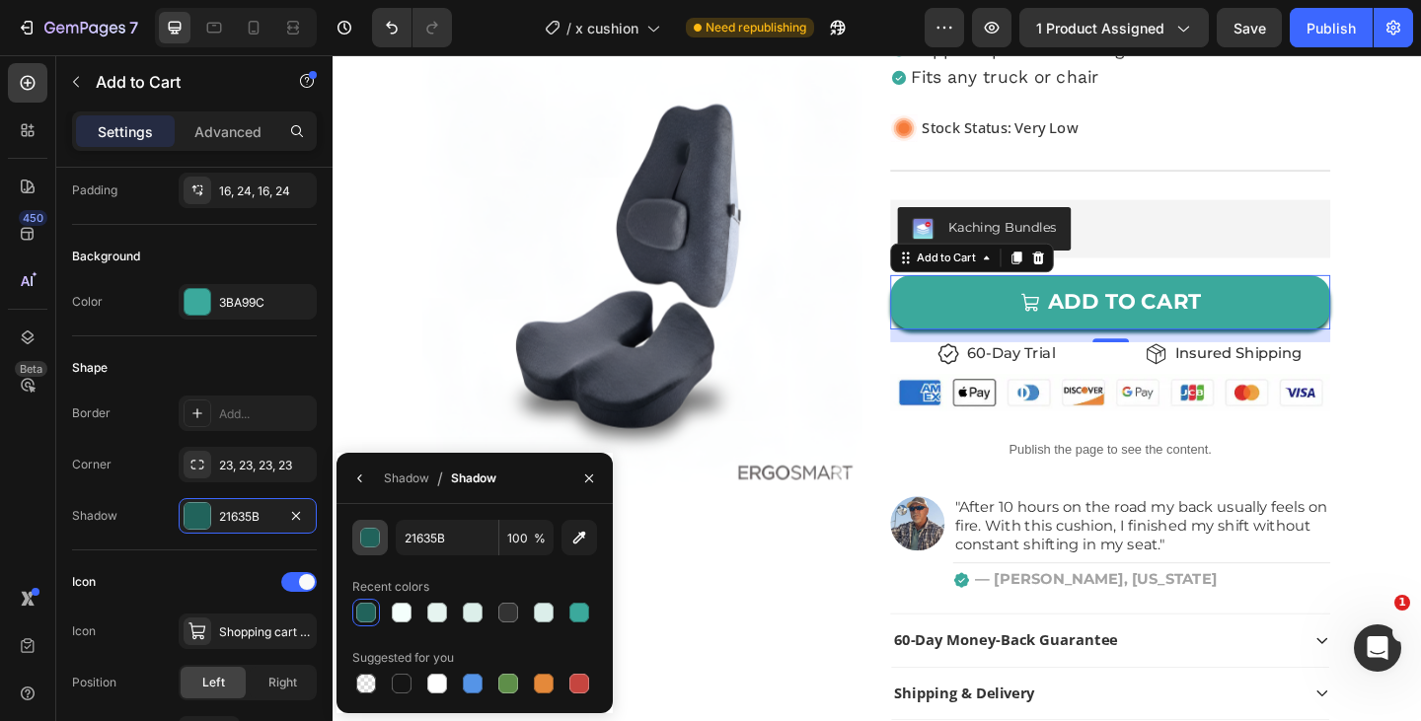
click at [362, 543] on div "button" at bounding box center [371, 539] width 20 height 20
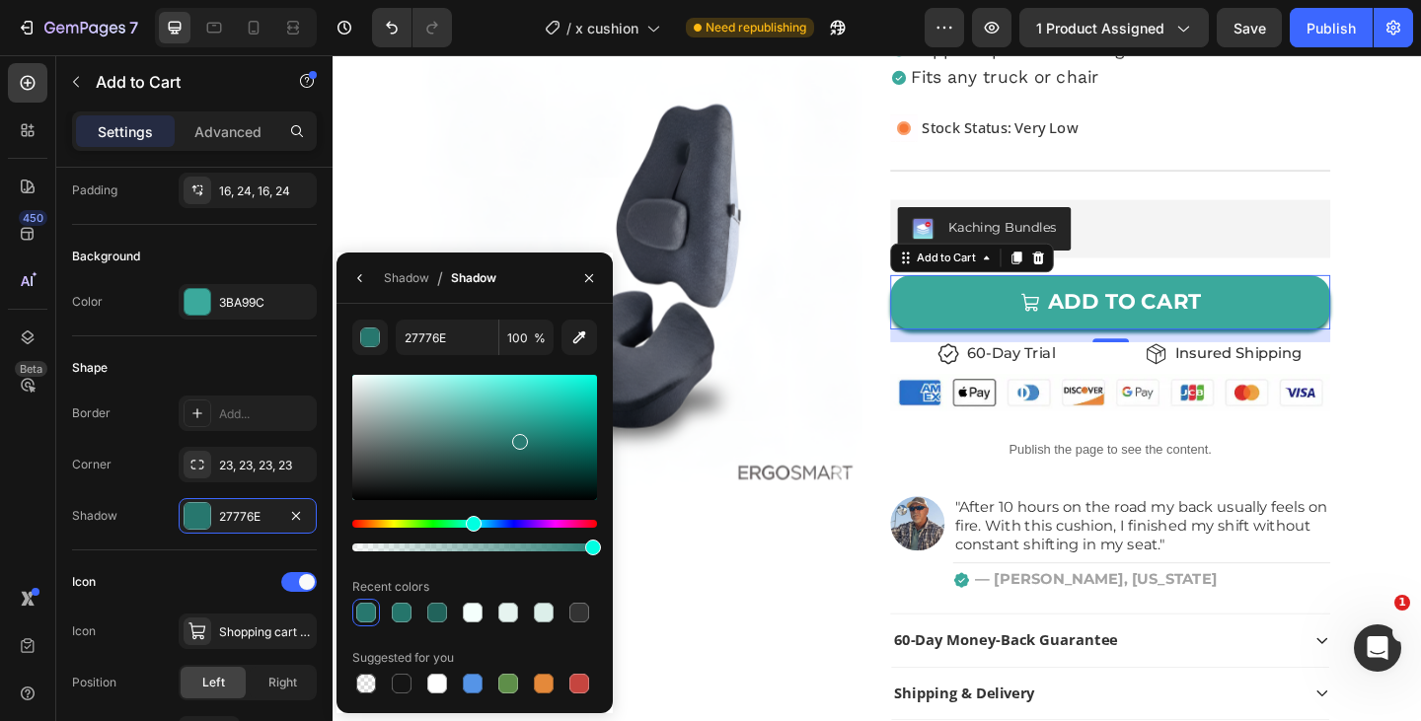
click at [518, 438] on div at bounding box center [474, 437] width 245 height 125
type input "297C73"
click at [922, 451] on div "Product Images Icon Icon Icon Icon Icon Icon List 4.75 | 16,369+ Satisfied Cust…" at bounding box center [925, 302] width 1184 height 1107
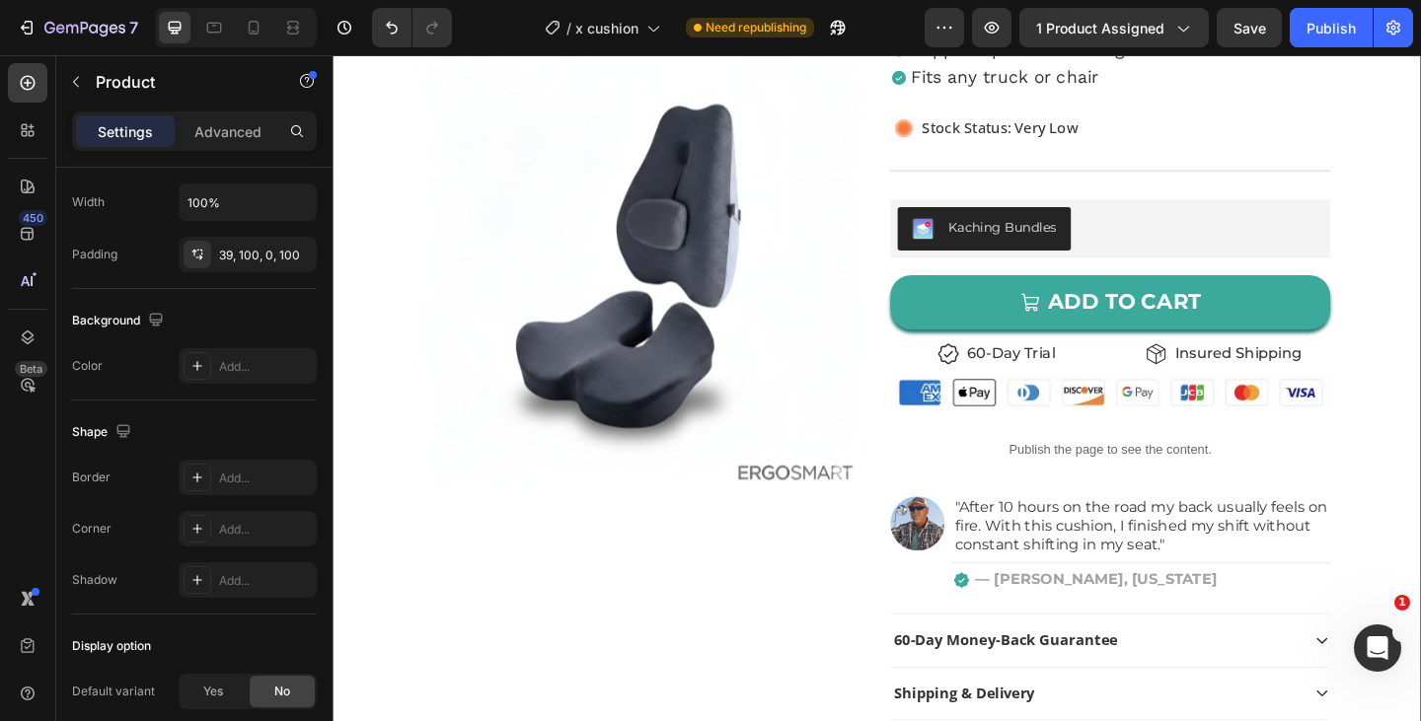
scroll to position [0, 0]
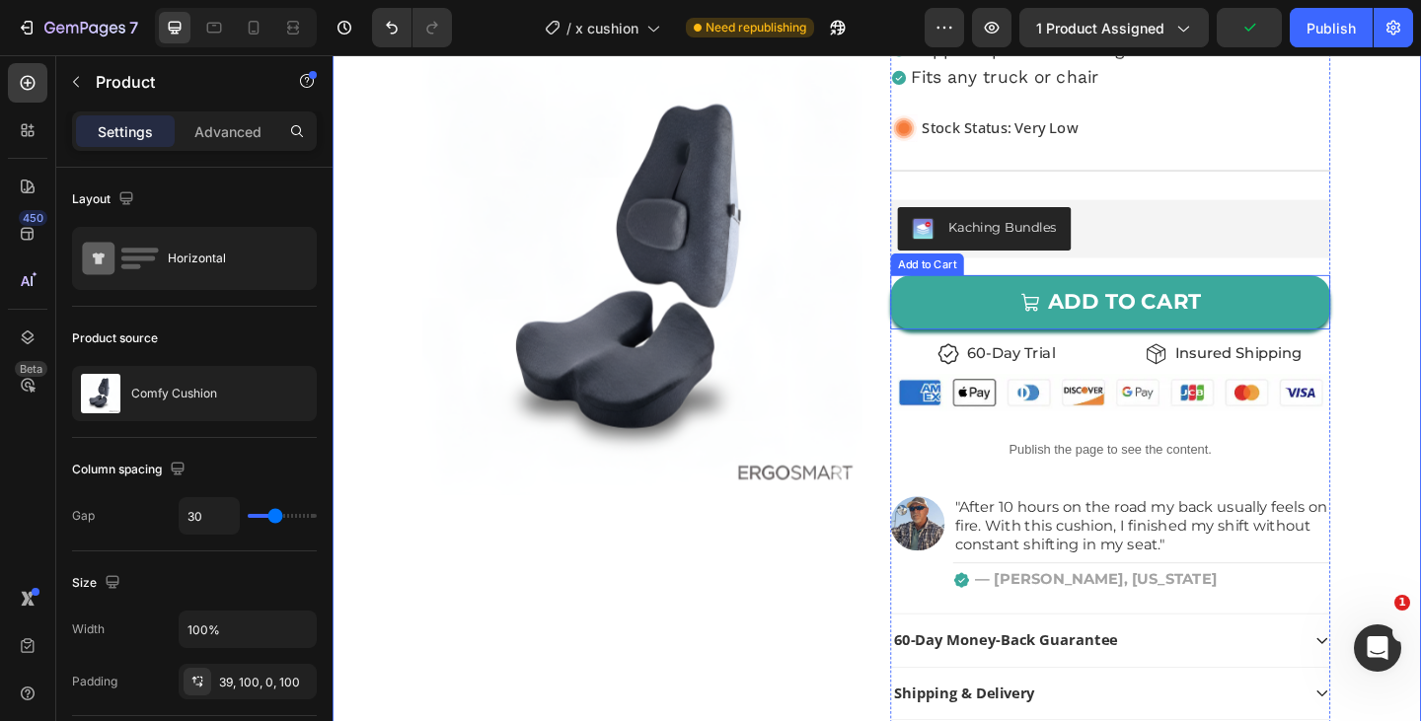
click at [964, 338] on button "ADD TO CART" at bounding box center [1178, 324] width 479 height 59
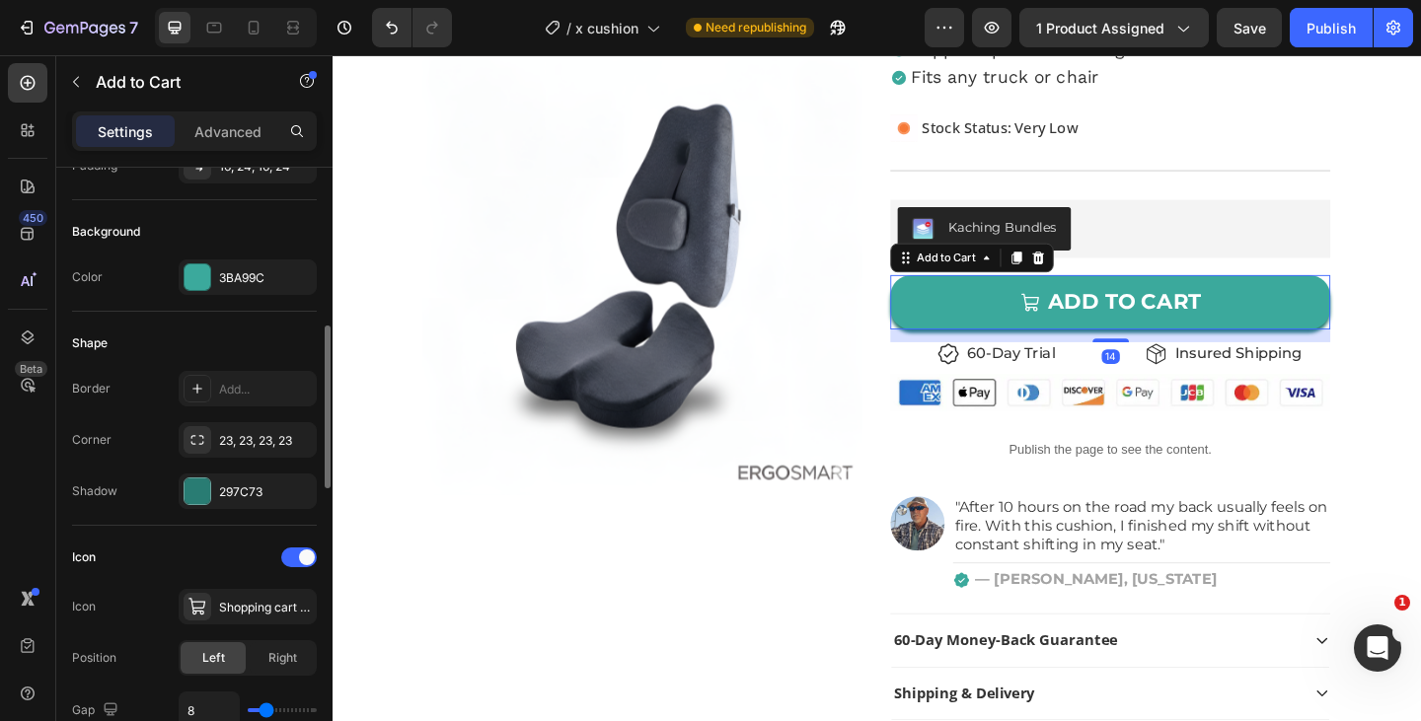
scroll to position [512, 0]
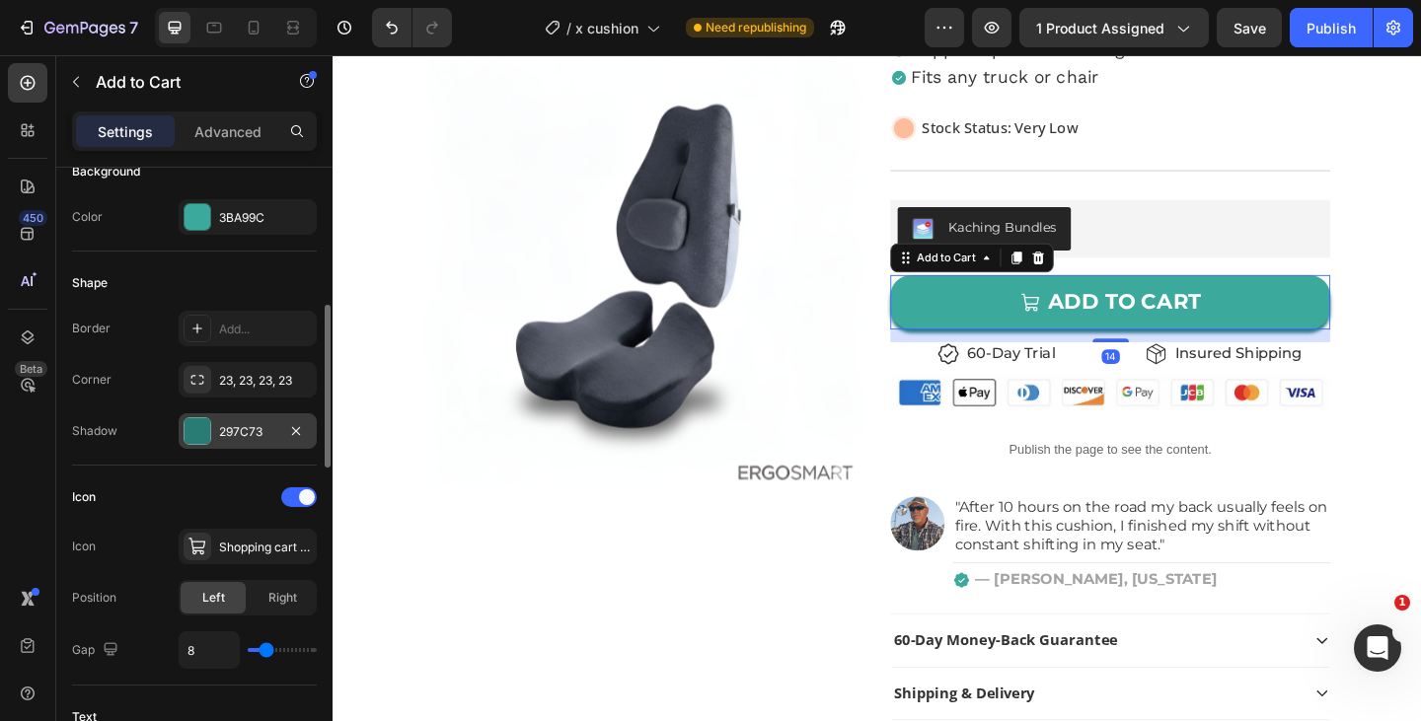
click at [234, 438] on div "297C73" at bounding box center [247, 432] width 57 height 18
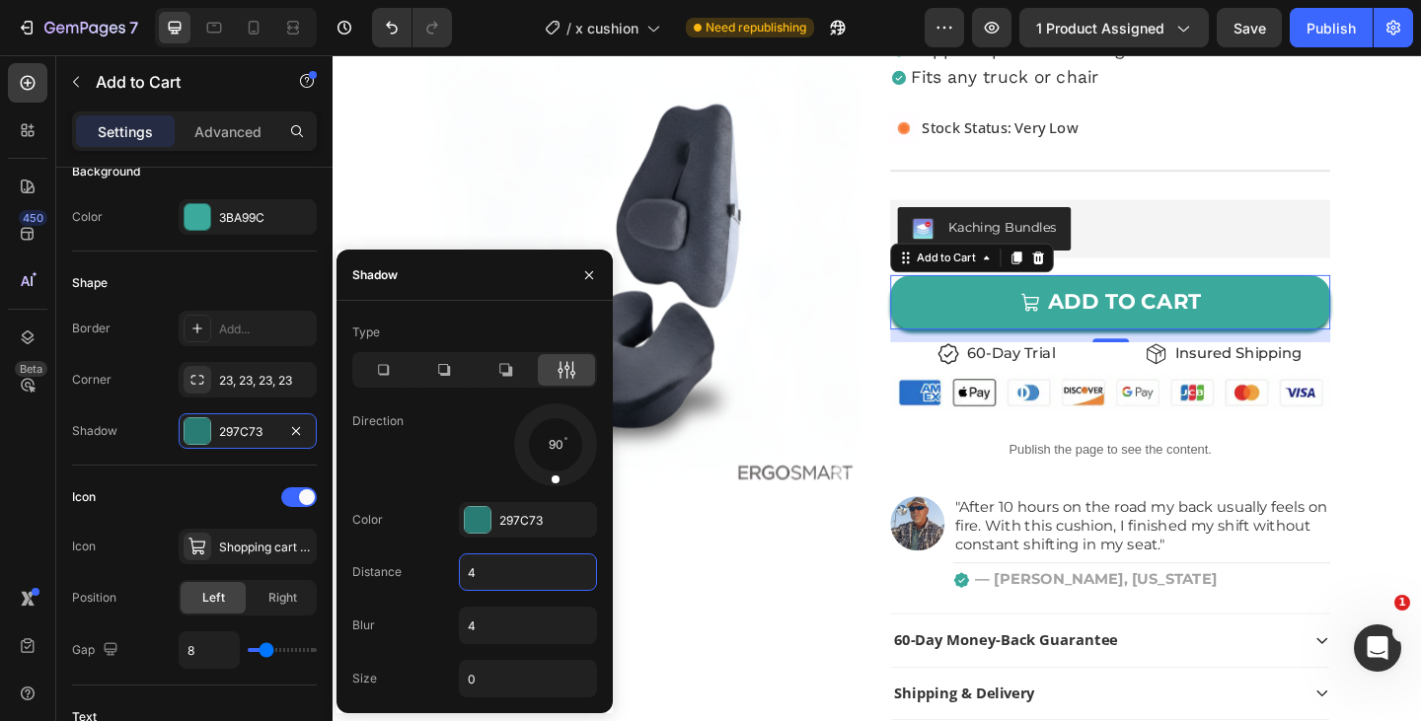
click at [496, 572] on input "4" at bounding box center [528, 573] width 136 height 36
type input "6"
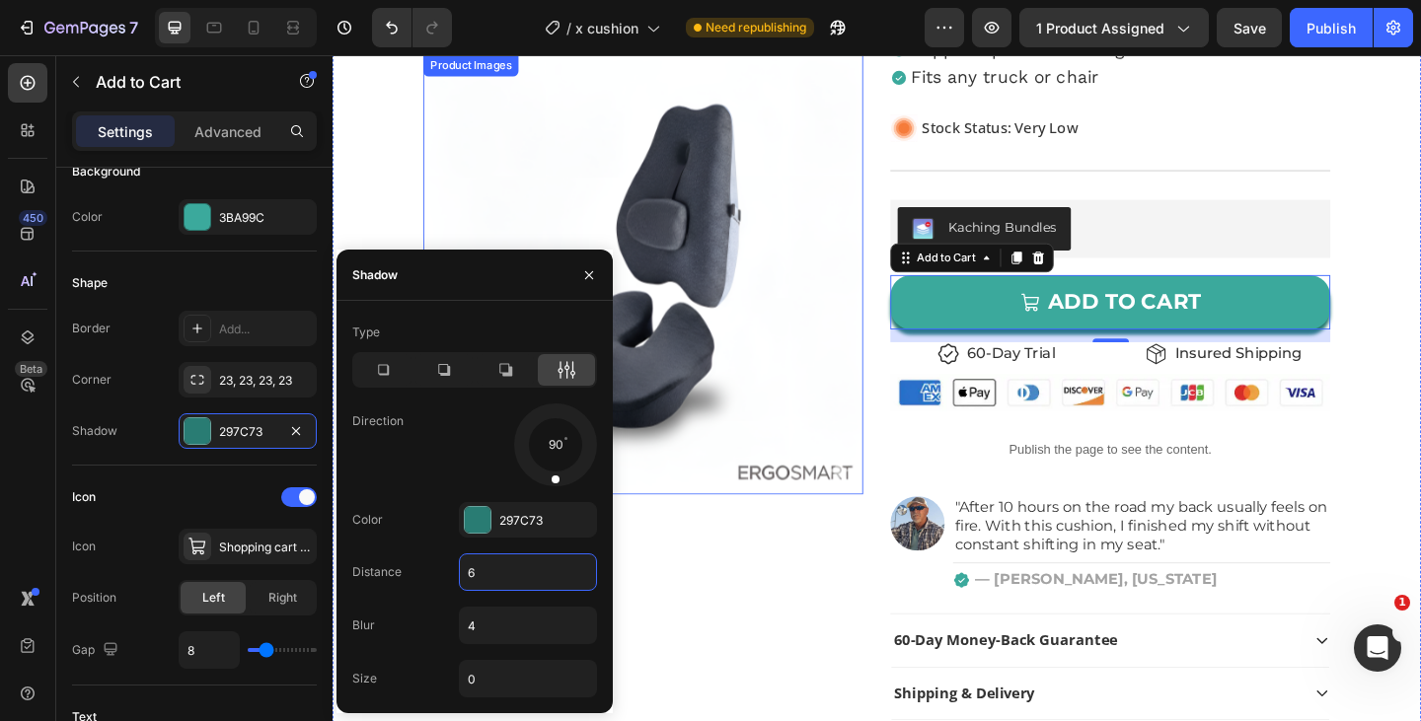
click at [900, 412] on img at bounding box center [670, 294] width 479 height 479
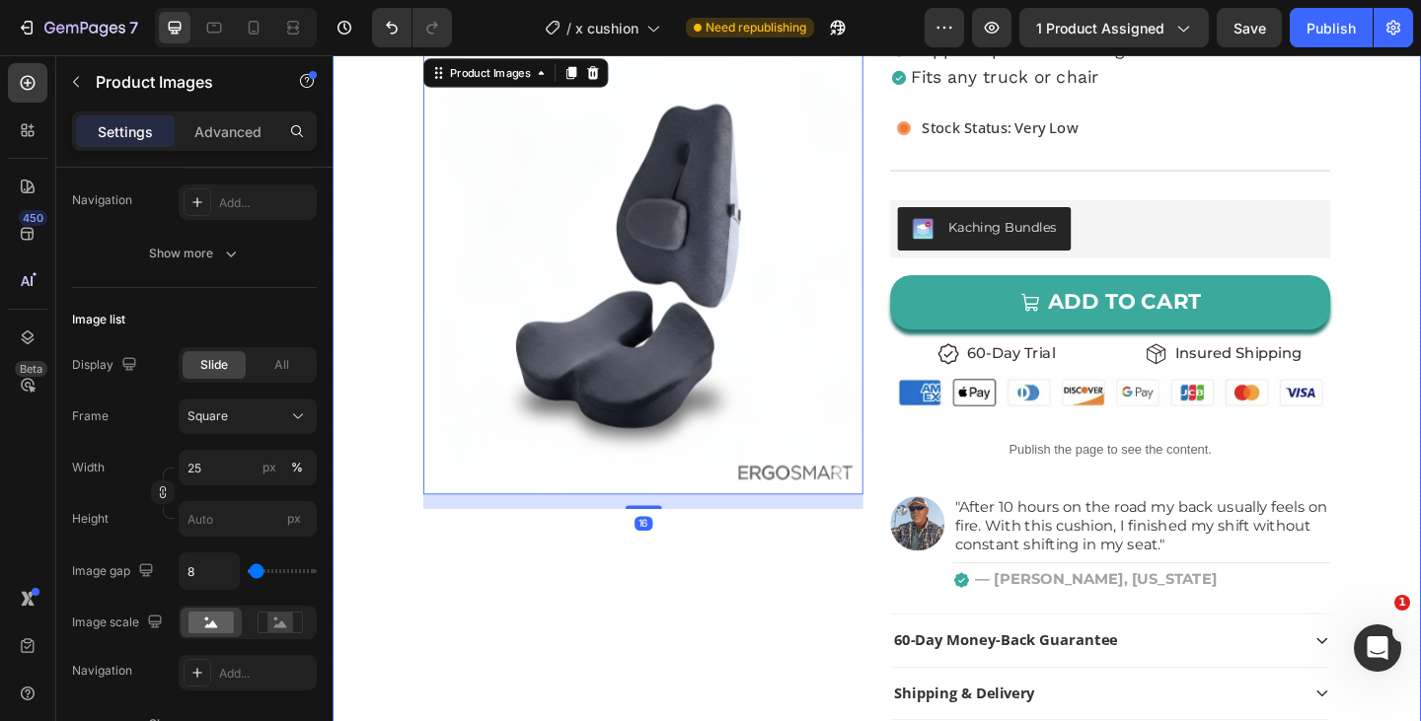
scroll to position [0, 0]
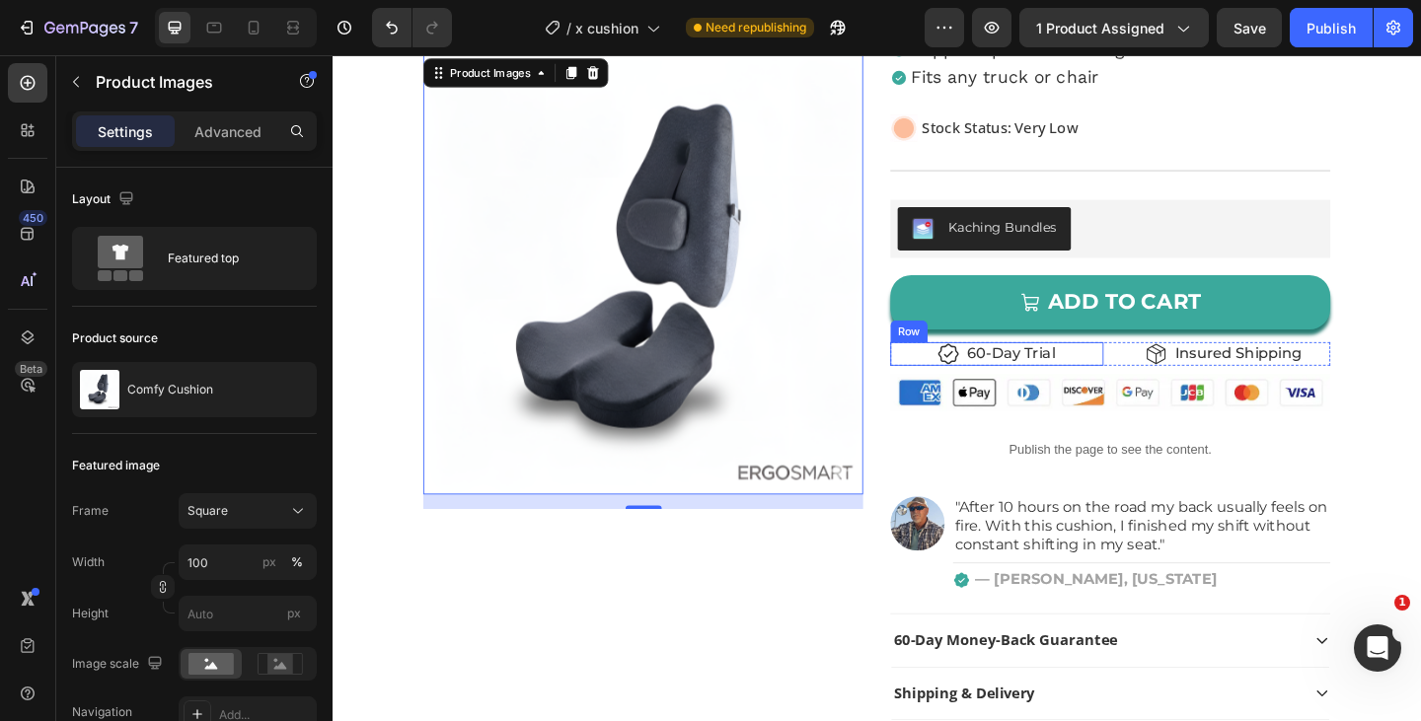
click at [964, 344] on div "Row" at bounding box center [959, 356] width 40 height 24
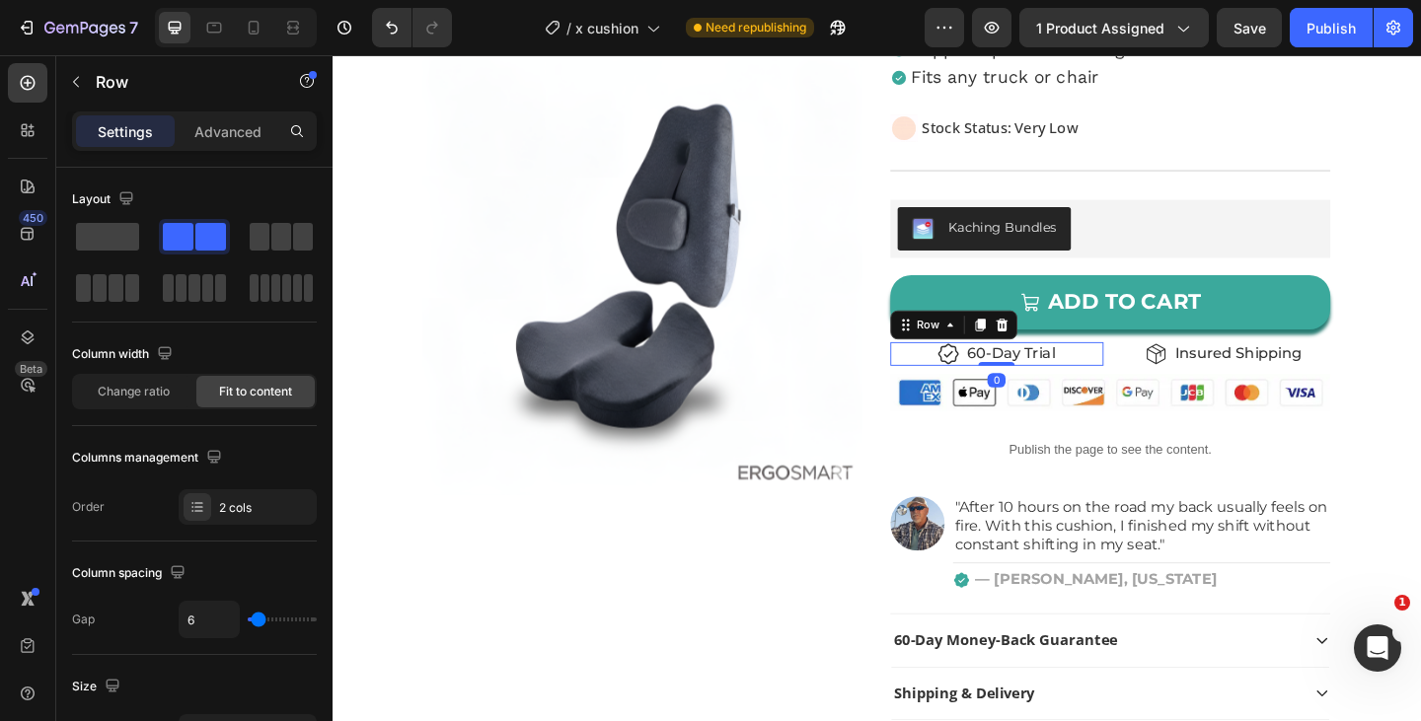
click at [968, 314] on button "ADD TO CART" at bounding box center [1178, 324] width 479 height 59
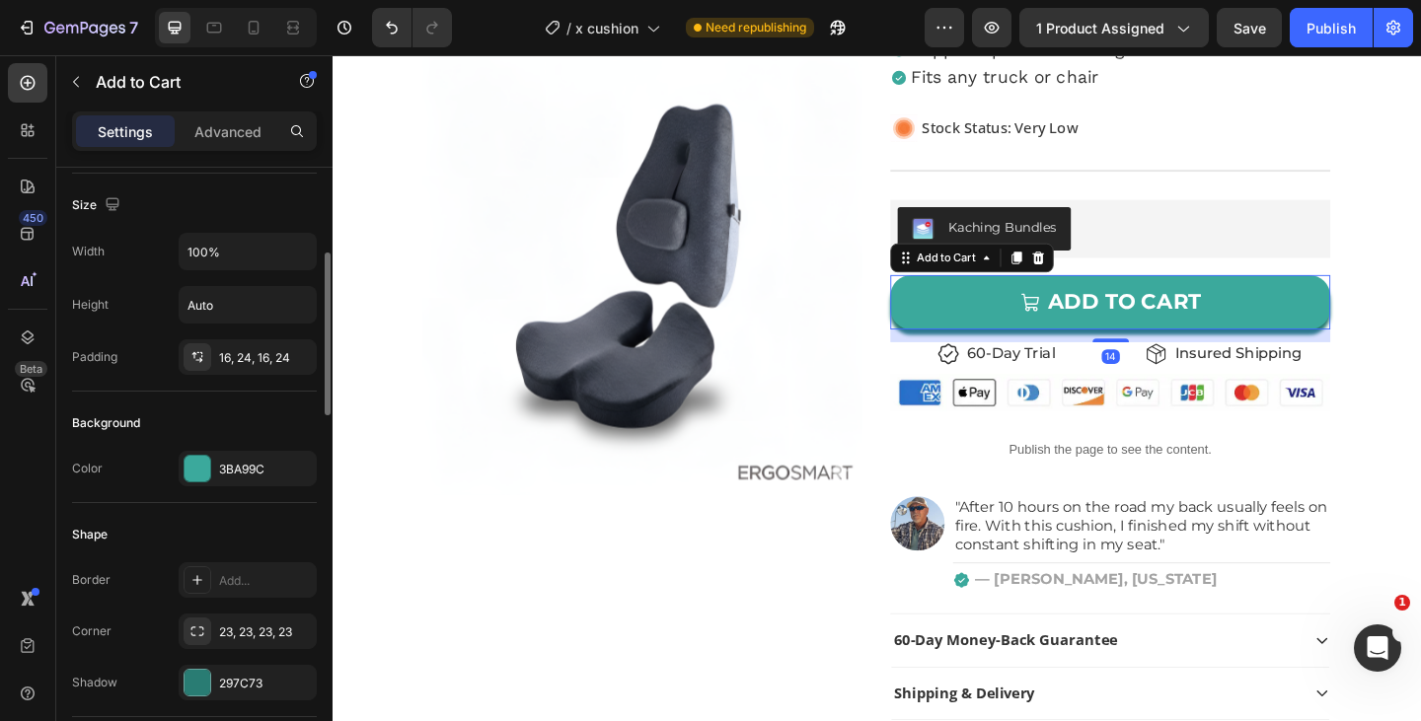
scroll to position [272, 0]
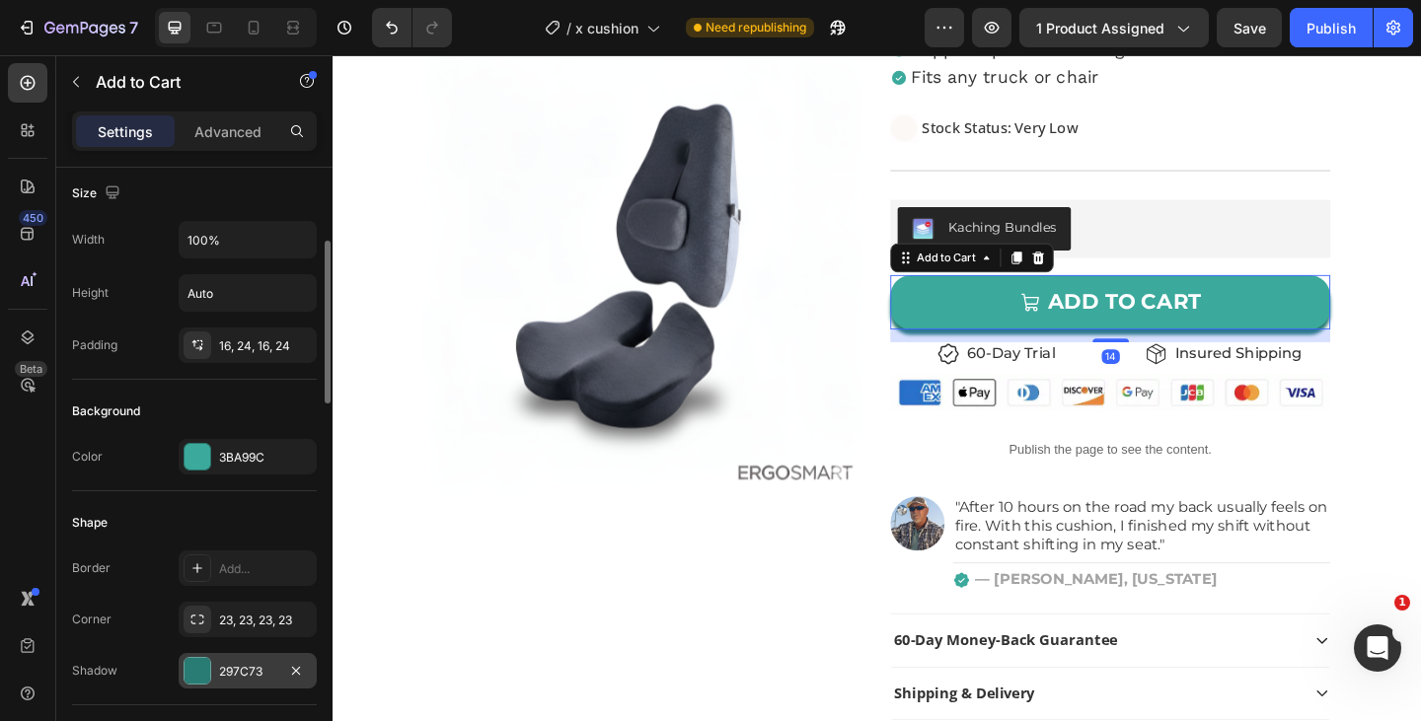
click at [228, 684] on div "297C73" at bounding box center [248, 671] width 138 height 36
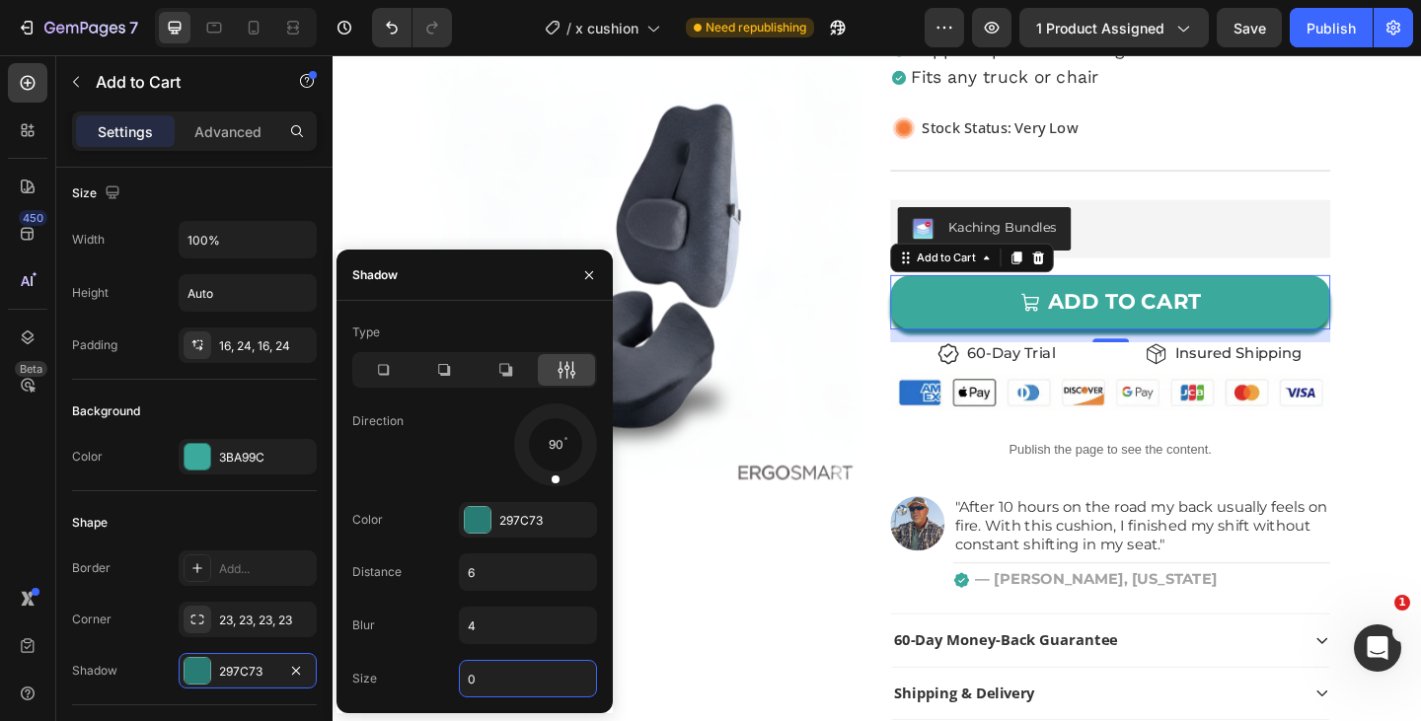
click at [511, 686] on input "0" at bounding box center [528, 679] width 136 height 36
type input "2"
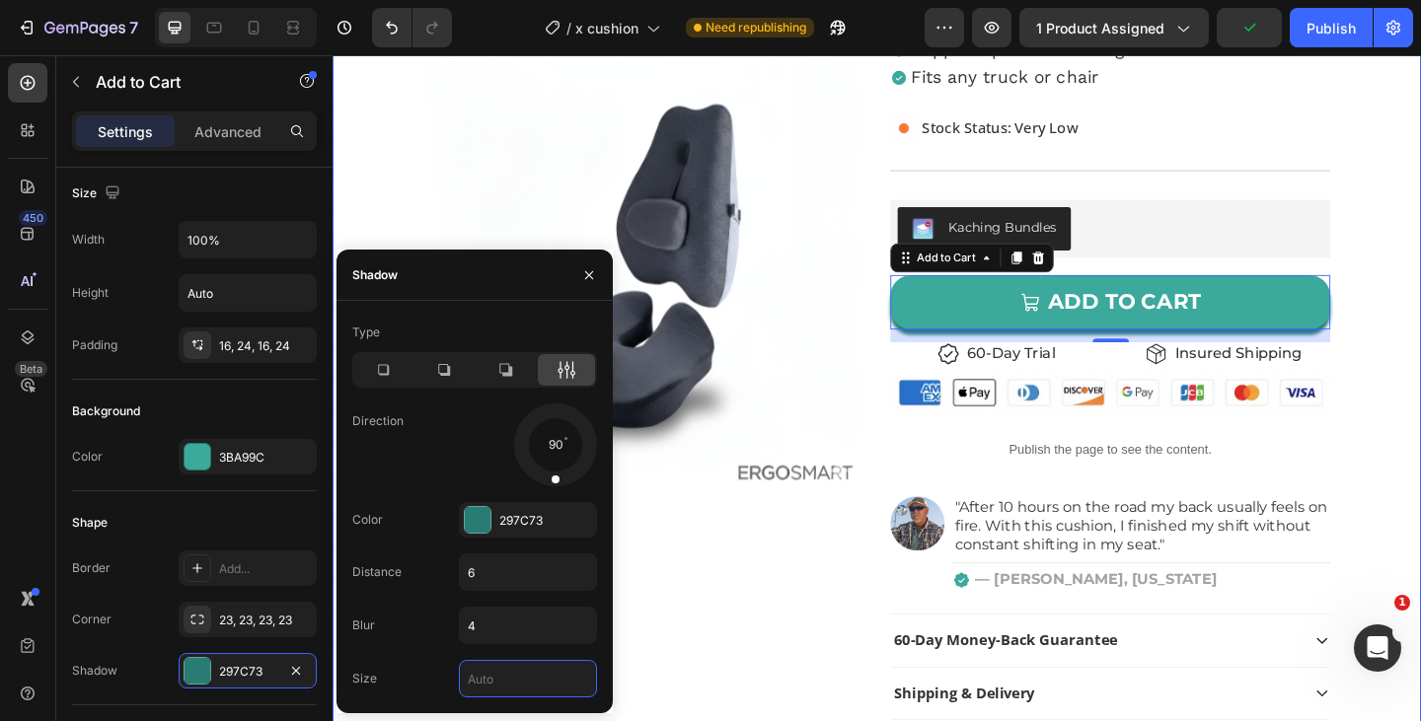
type input "1"
click at [930, 469] on div "Product Images Icon Icon Icon Icon Icon Icon List 4.75 | 16,369+ Satisfied Cust…" at bounding box center [925, 302] width 1184 height 1107
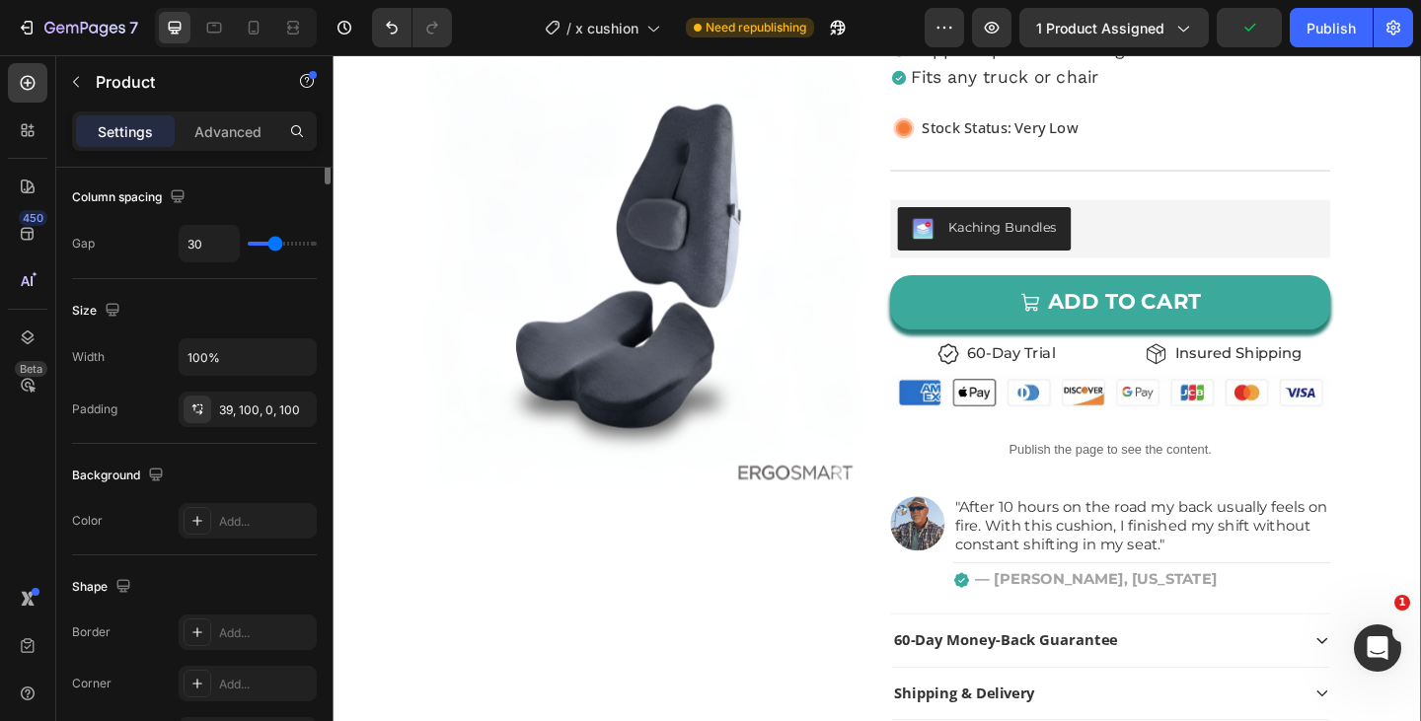
scroll to position [0, 0]
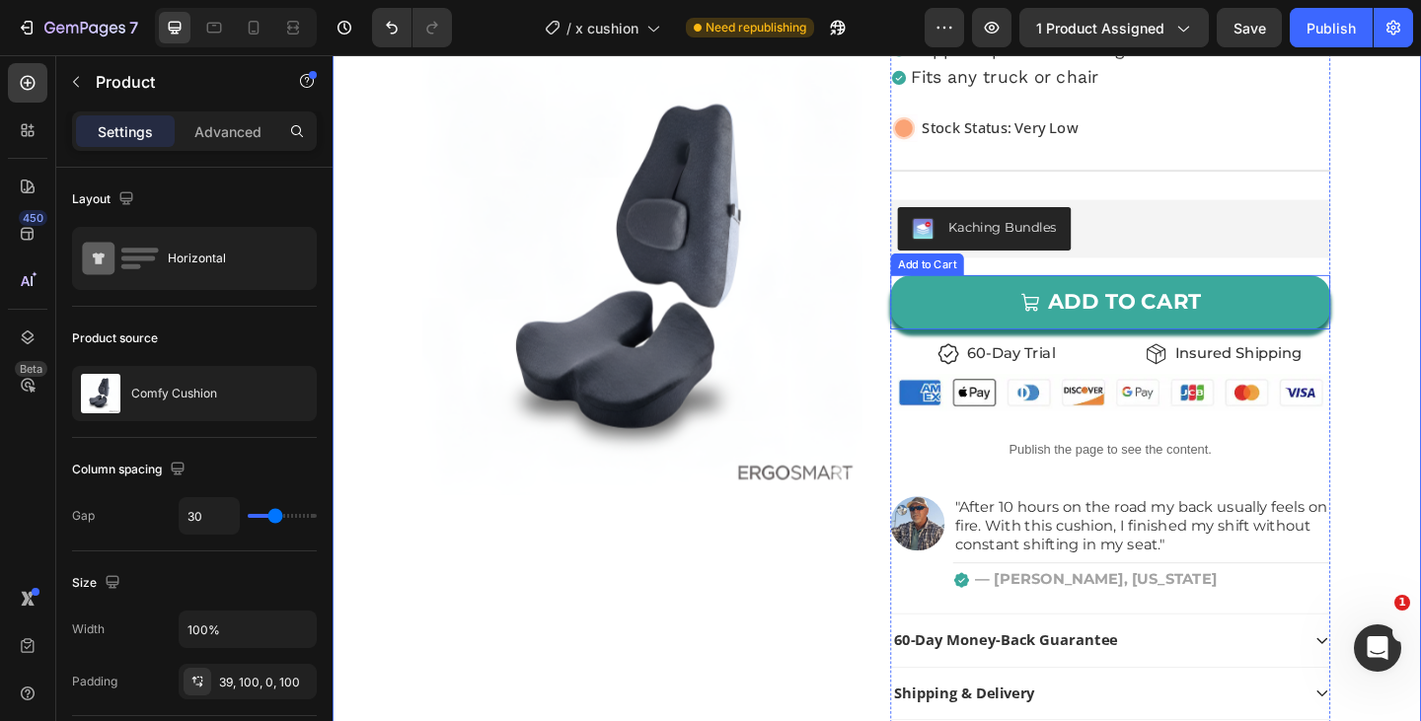
click at [1389, 327] on button "ADD TO CART" at bounding box center [1178, 324] width 479 height 59
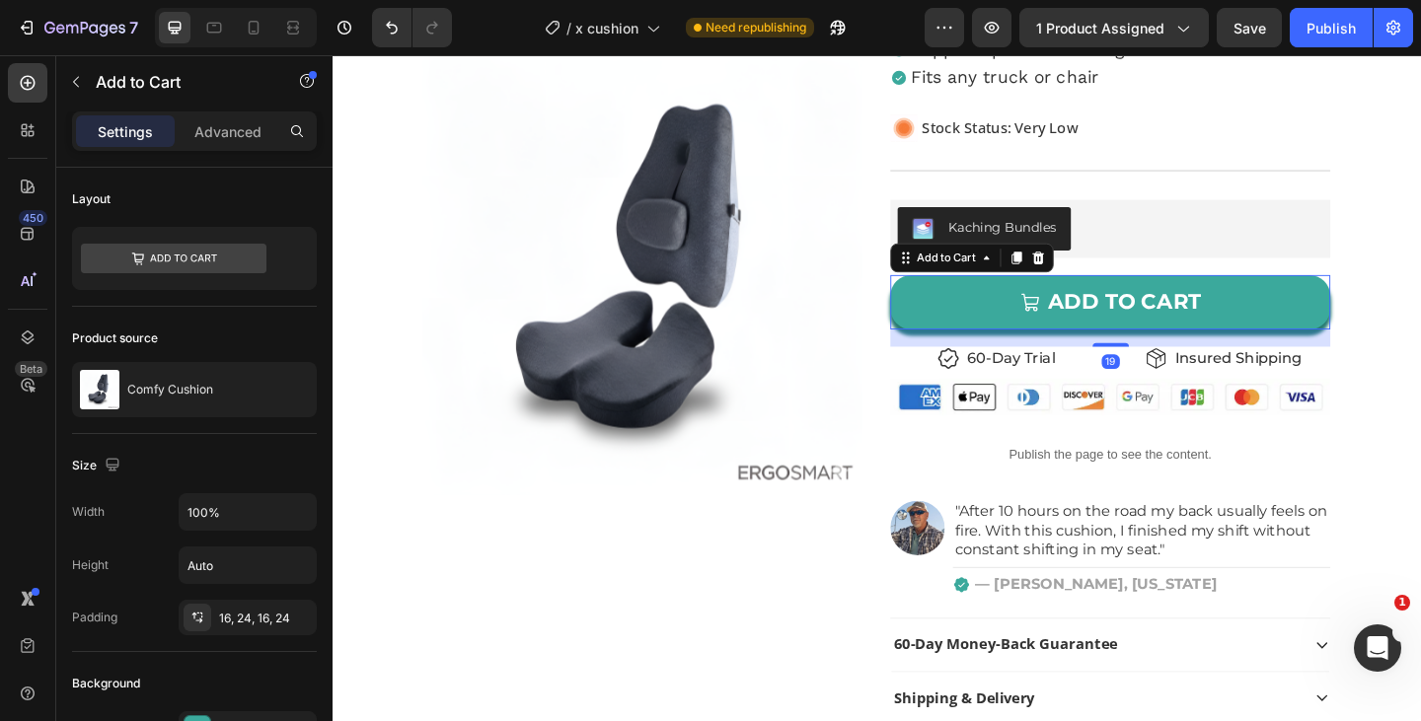
click at [1178, 354] on div "19" at bounding box center [1178, 354] width 479 height 0
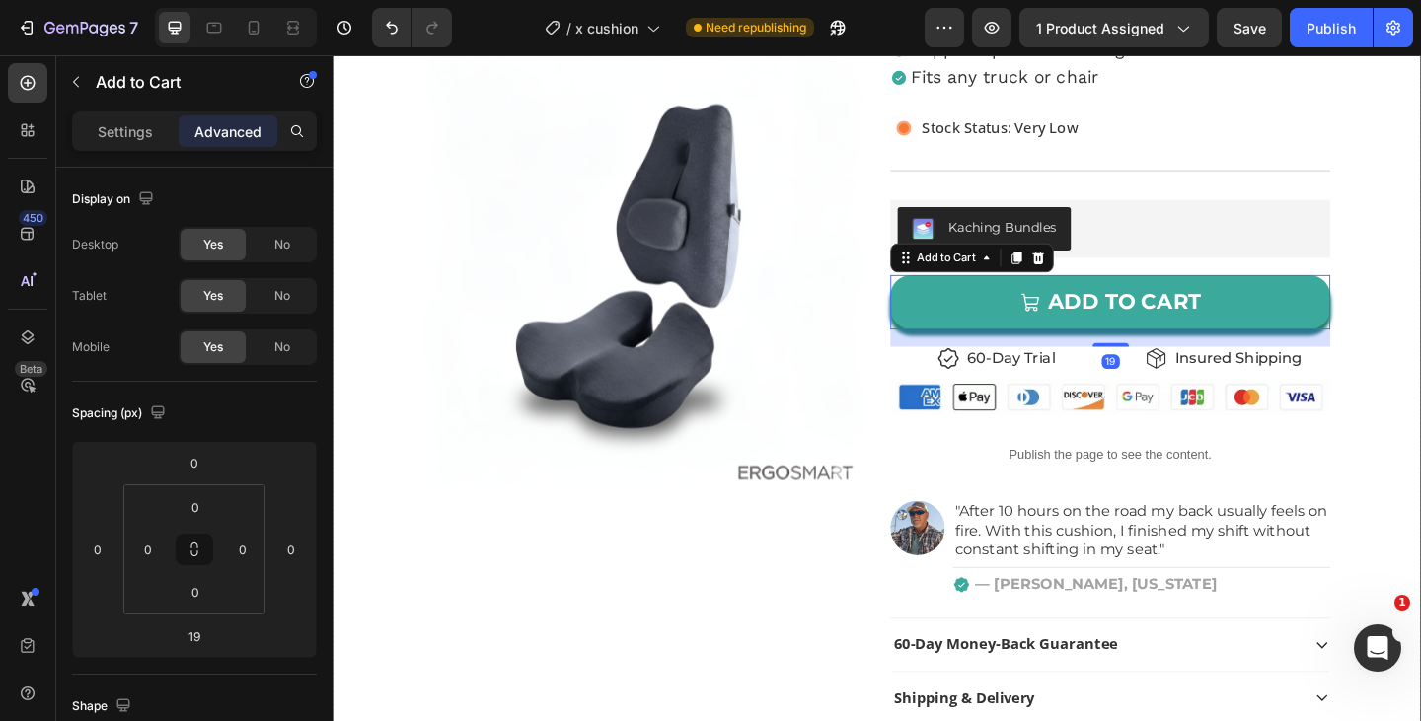
click at [1420, 449] on div "Product Images Icon Icon Icon Icon Icon Icon List 4.75 | 16,369+ Satisfied Cust…" at bounding box center [925, 305] width 1184 height 1112
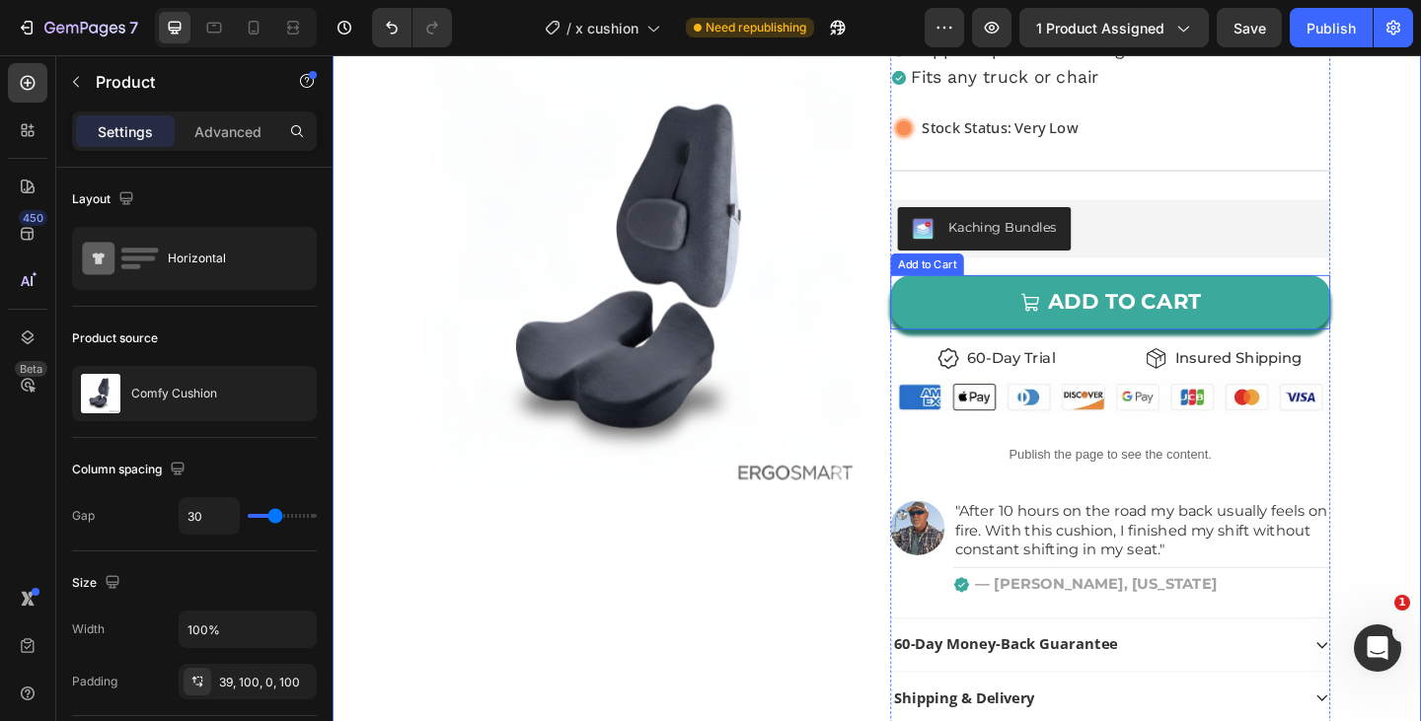
click at [1340, 322] on button "ADD TO CART" at bounding box center [1178, 324] width 479 height 59
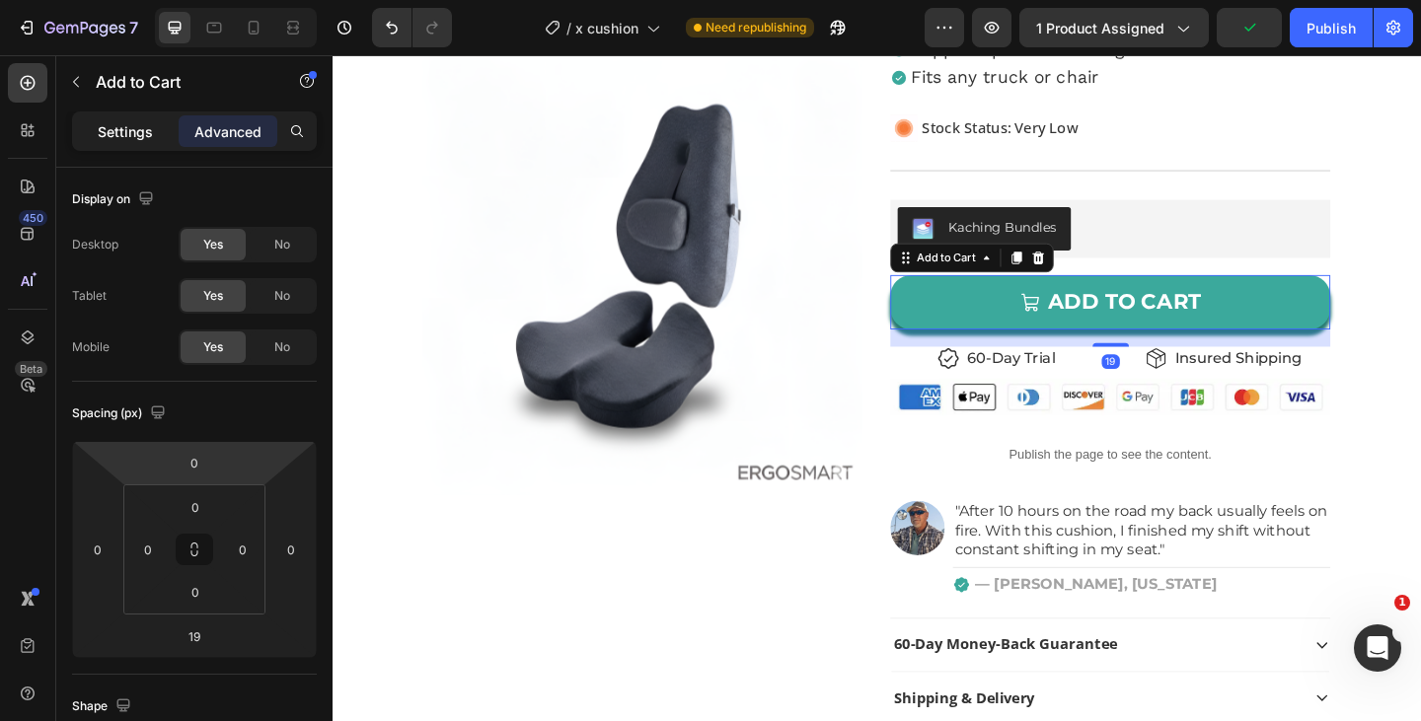
click at [102, 129] on p "Settings" at bounding box center [125, 131] width 55 height 21
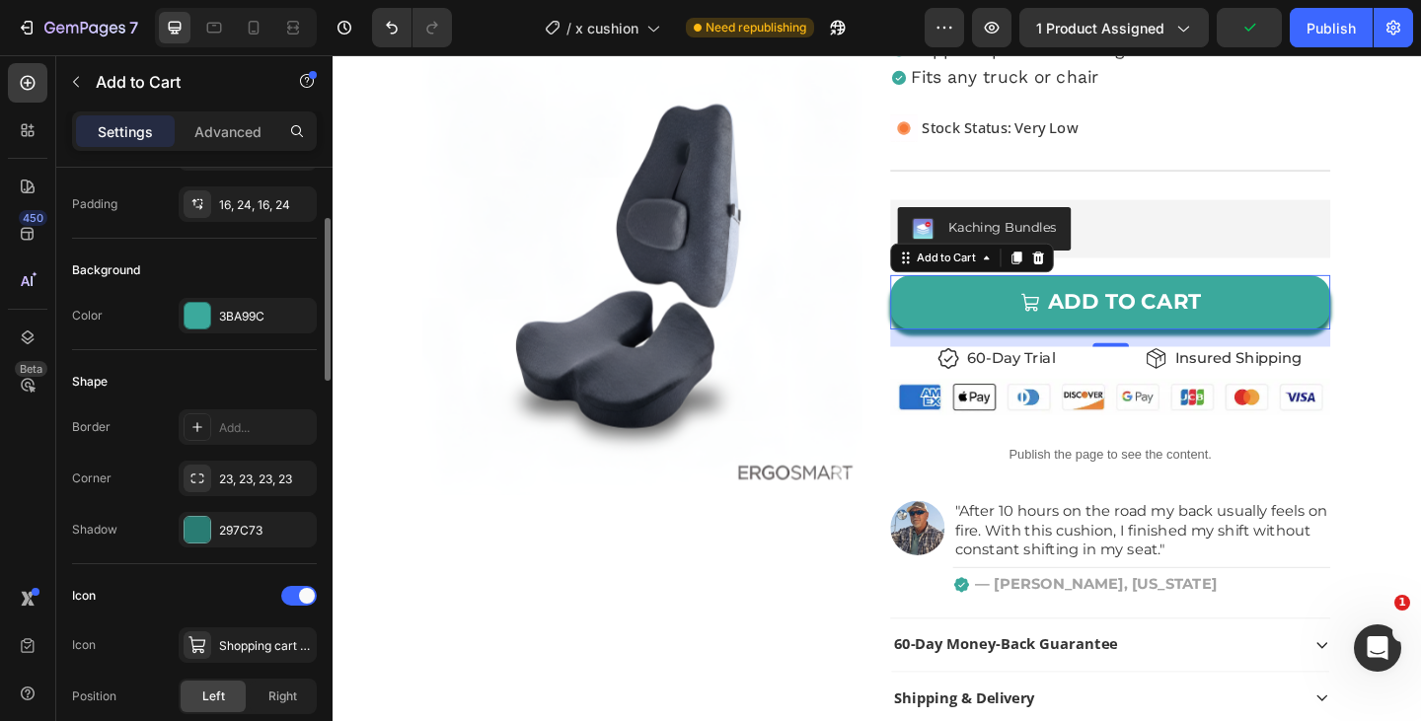
scroll to position [442, 0]
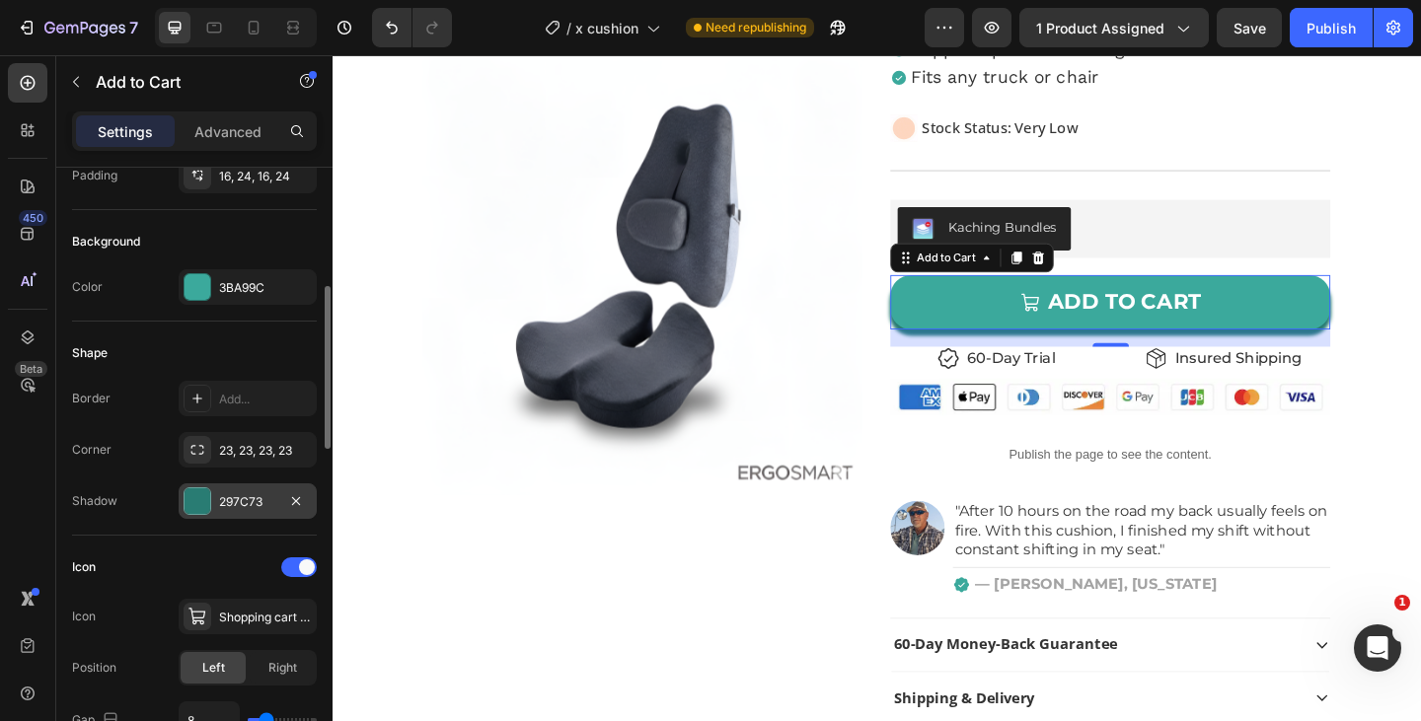
click at [233, 496] on div "297C73" at bounding box center [247, 502] width 57 height 18
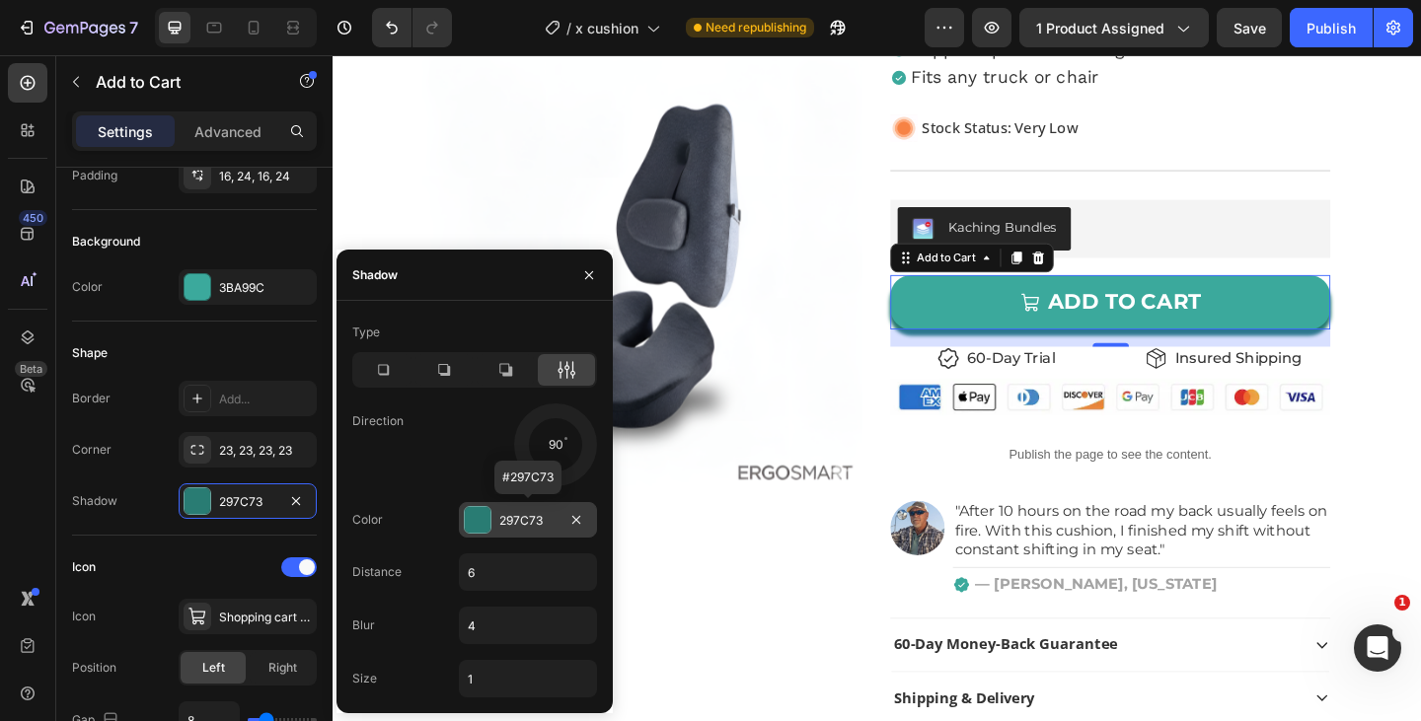
click at [522, 526] on div "297C73" at bounding box center [527, 521] width 57 height 18
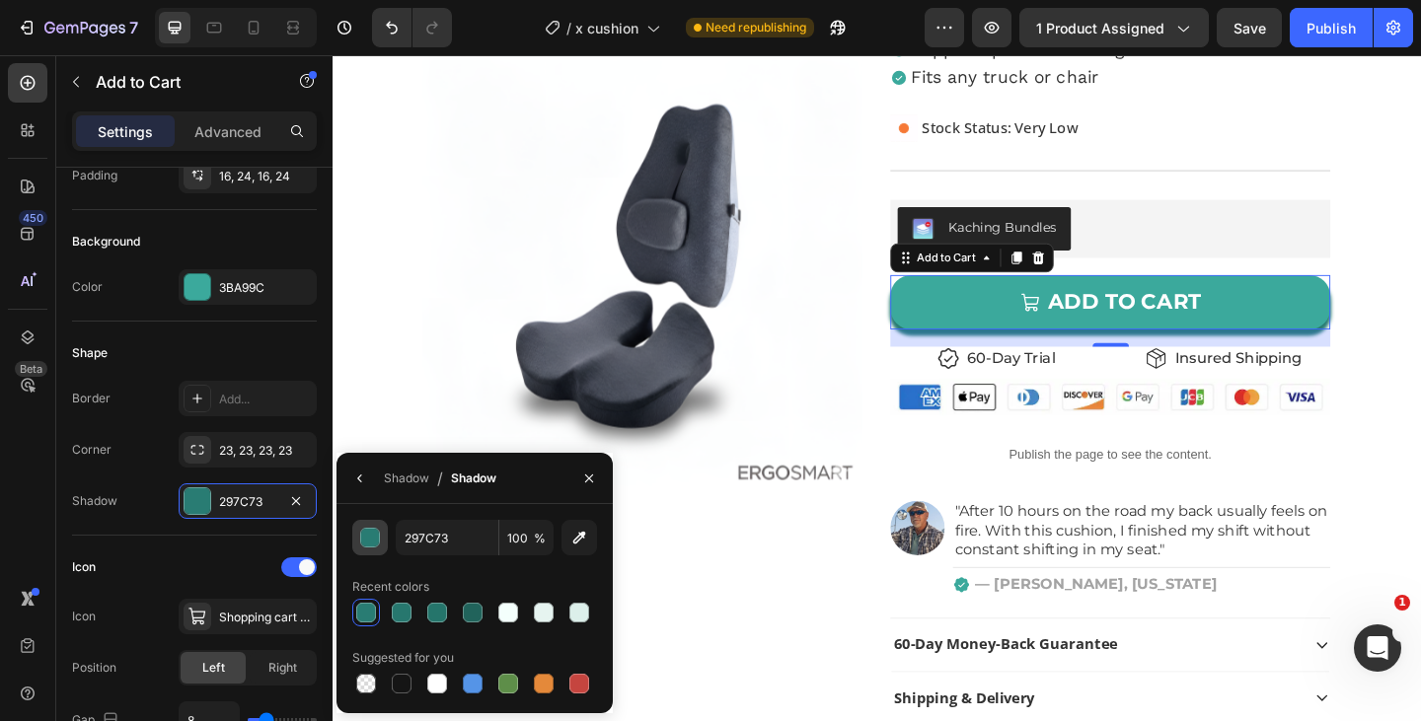
click at [368, 540] on div "button" at bounding box center [371, 539] width 20 height 20
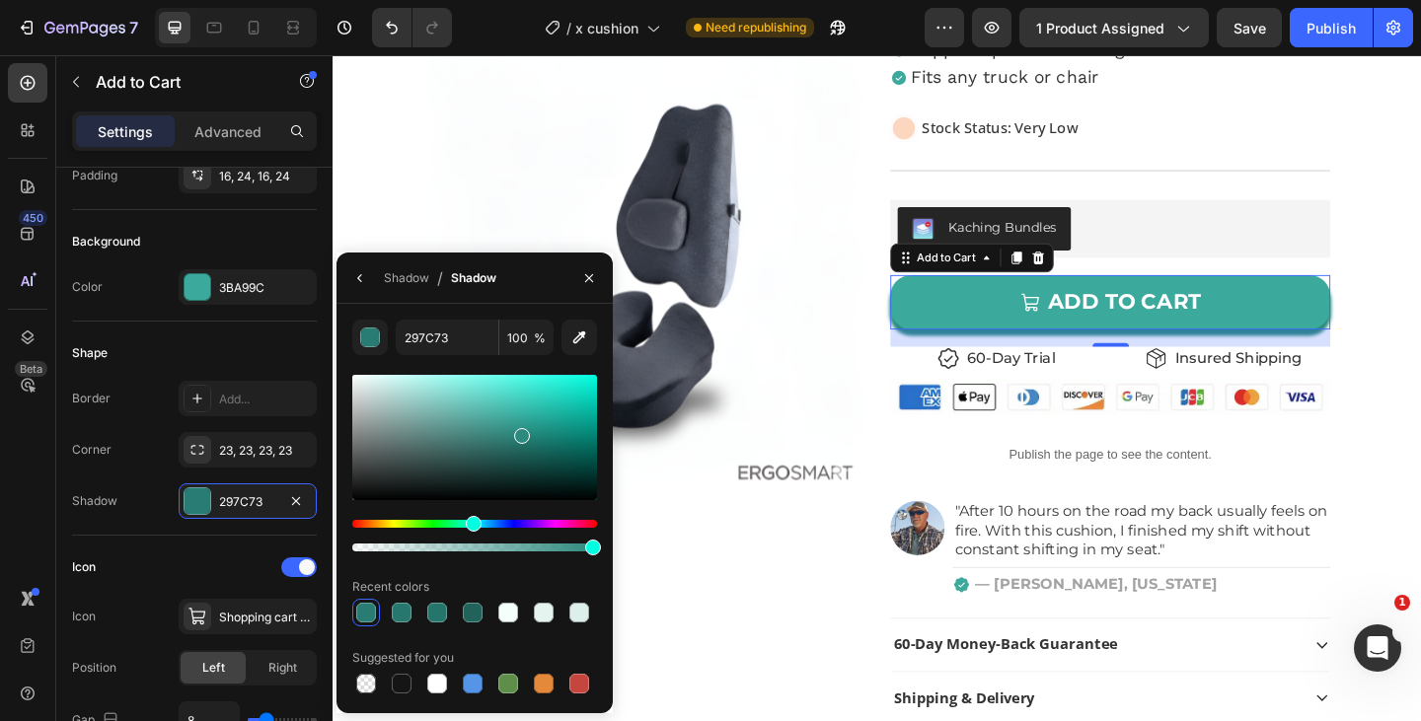
click at [519, 432] on div at bounding box center [474, 437] width 245 height 125
type input "2C897E"
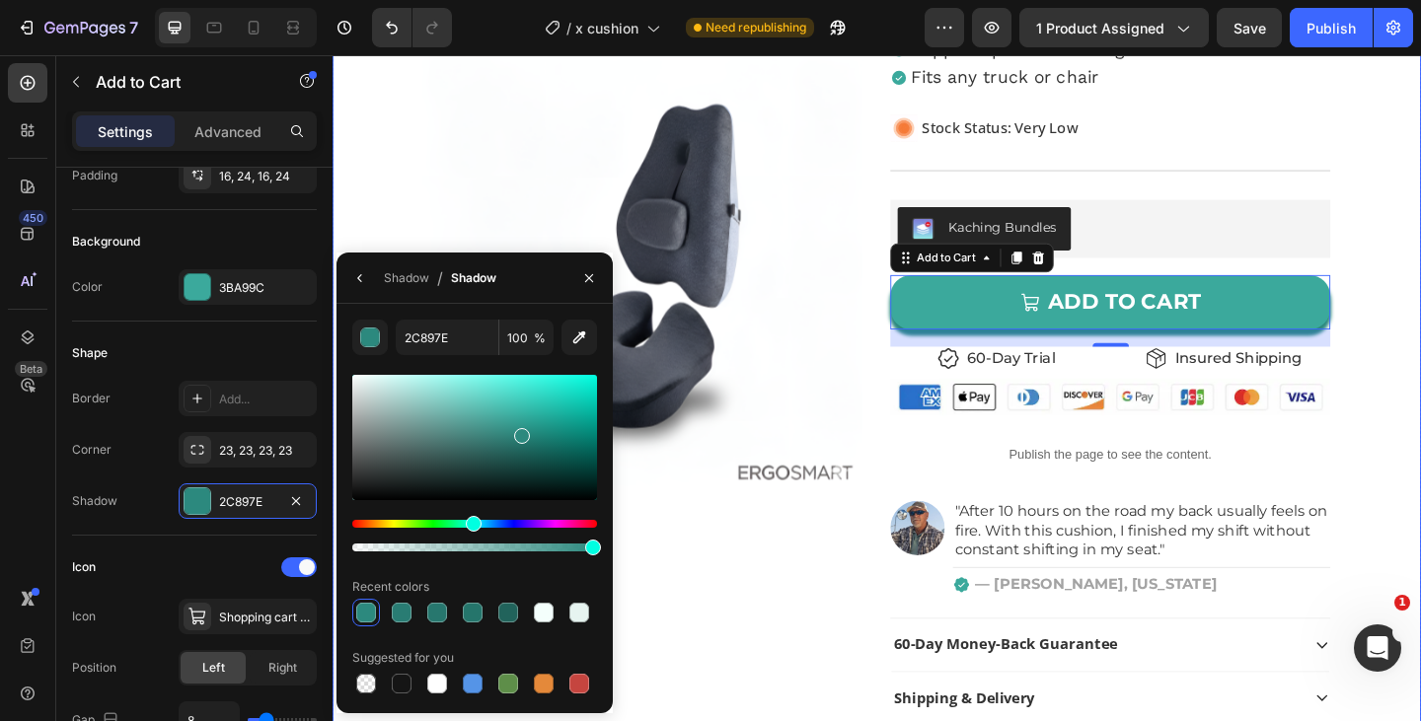
click at [926, 475] on div "Product Images Icon Icon Icon Icon Icon Icon List 4.75 | 16,369+ Satisfied Cust…" at bounding box center [925, 305] width 1184 height 1112
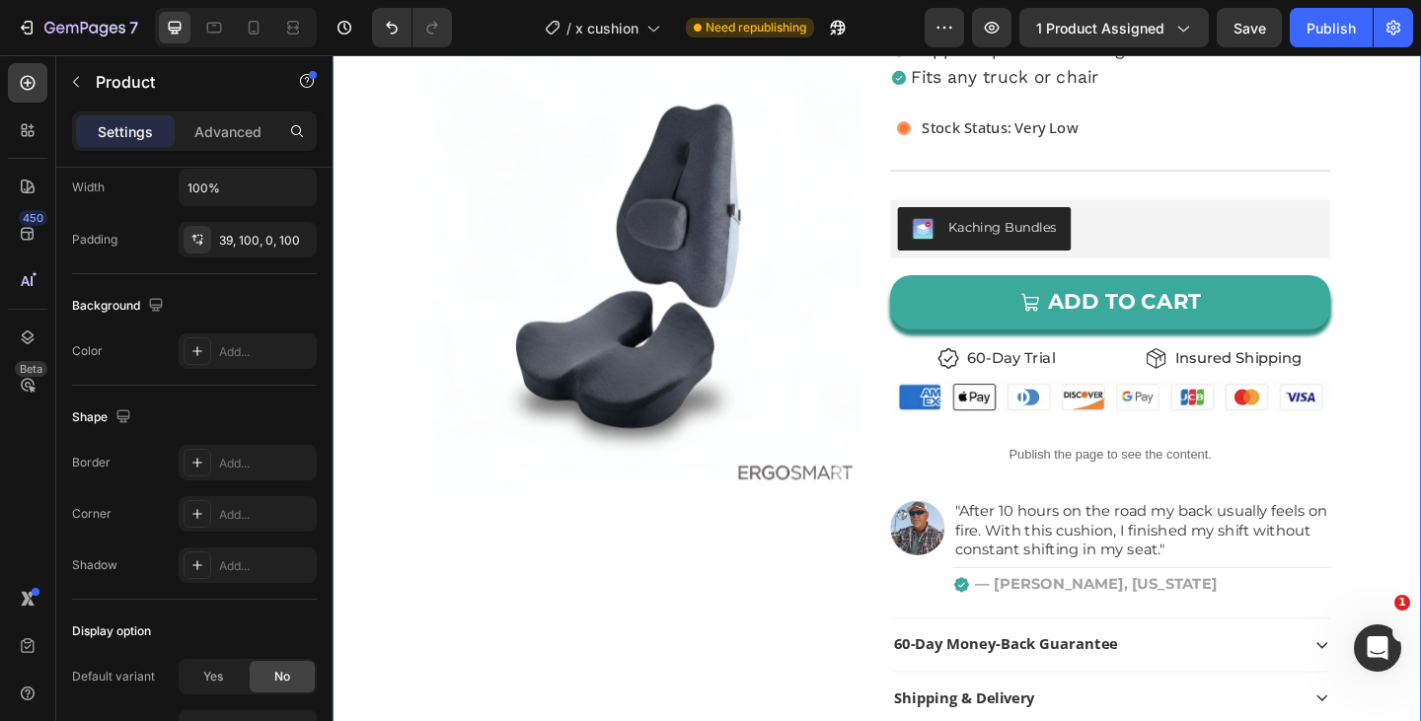
scroll to position [0, 0]
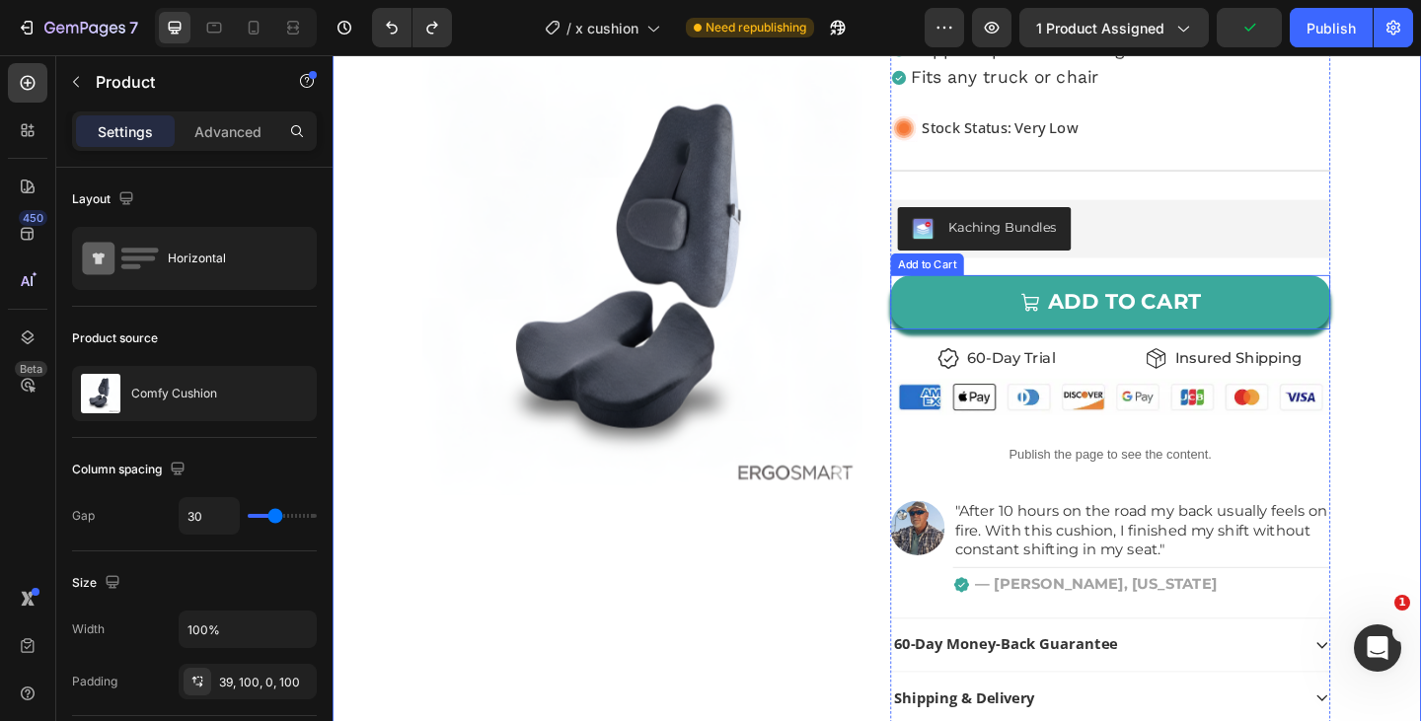
click at [957, 335] on button "ADD TO CART" at bounding box center [1178, 324] width 479 height 59
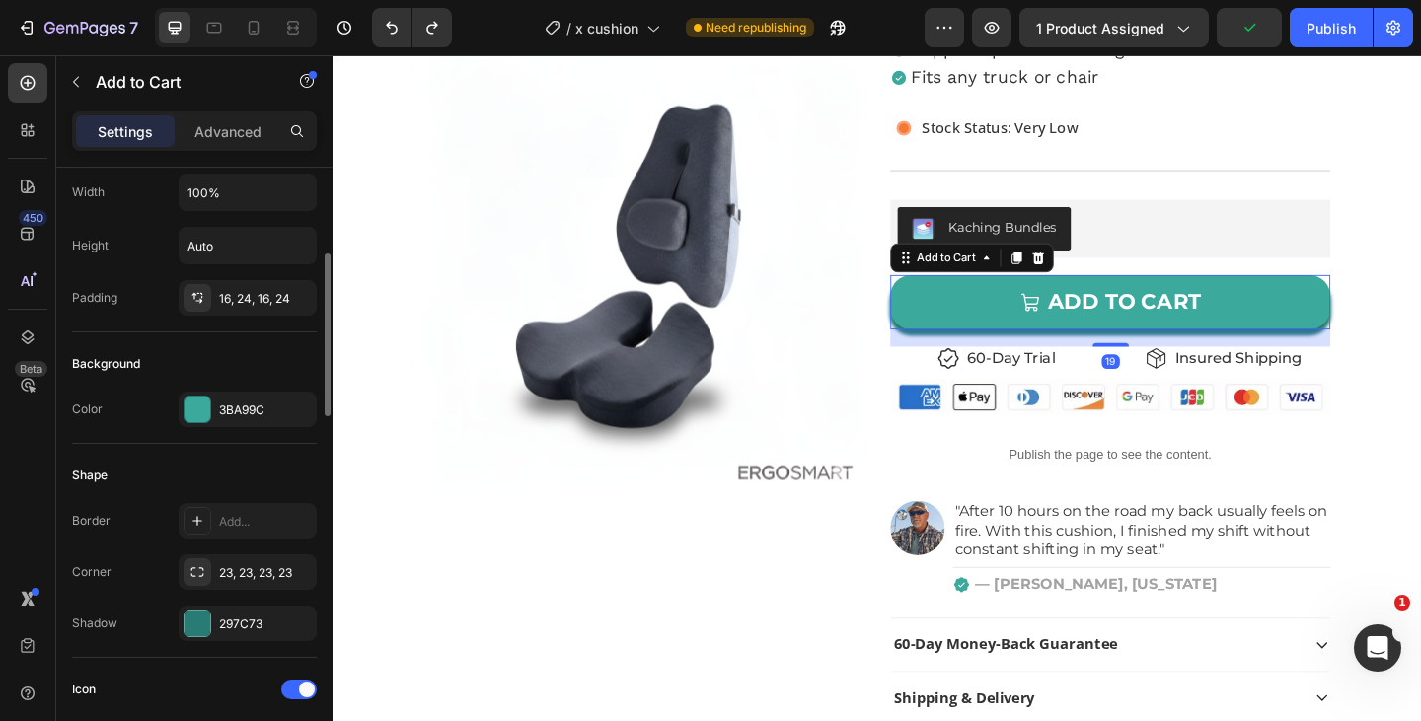
scroll to position [354, 0]
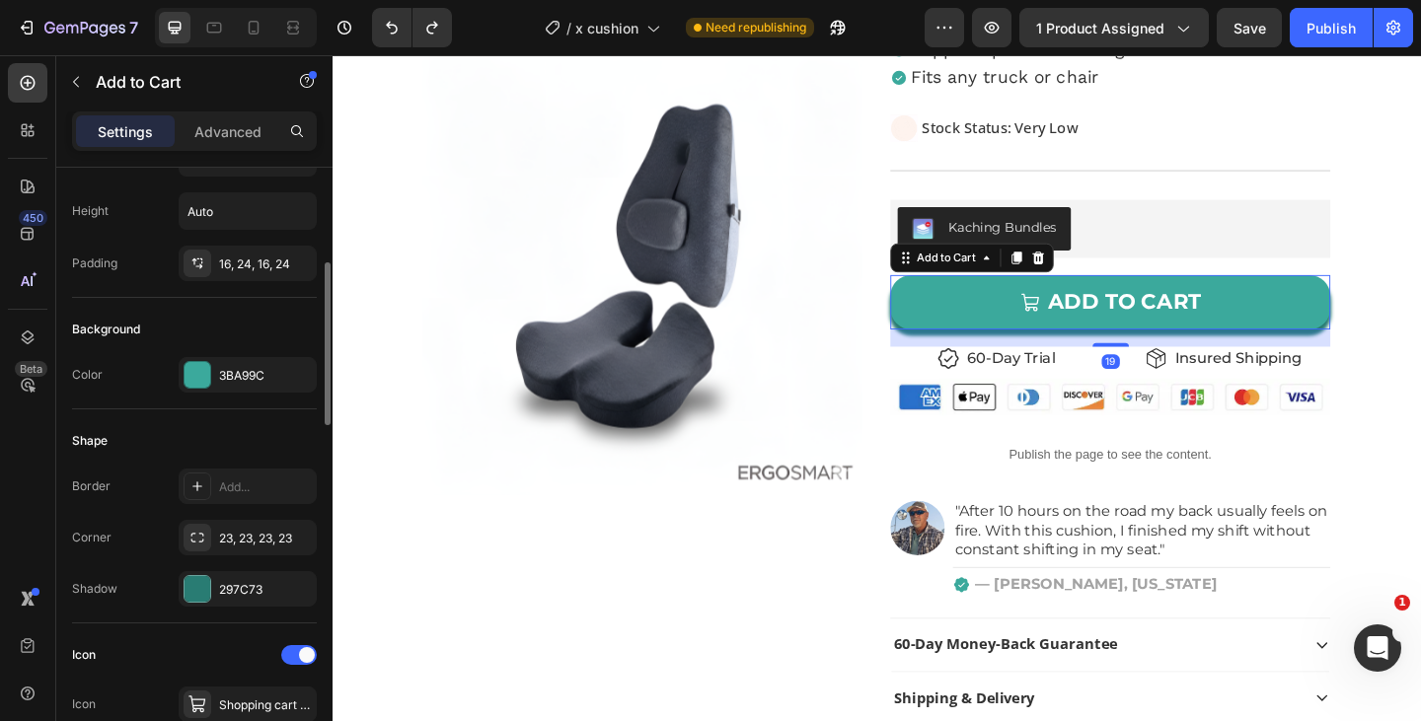
click at [222, 614] on div "Shape Border Add... Corner 23, 23, 23, 23 Shadow 297C73" at bounding box center [194, 516] width 245 height 214
click at [228, 600] on div "297C73" at bounding box center [248, 589] width 138 height 36
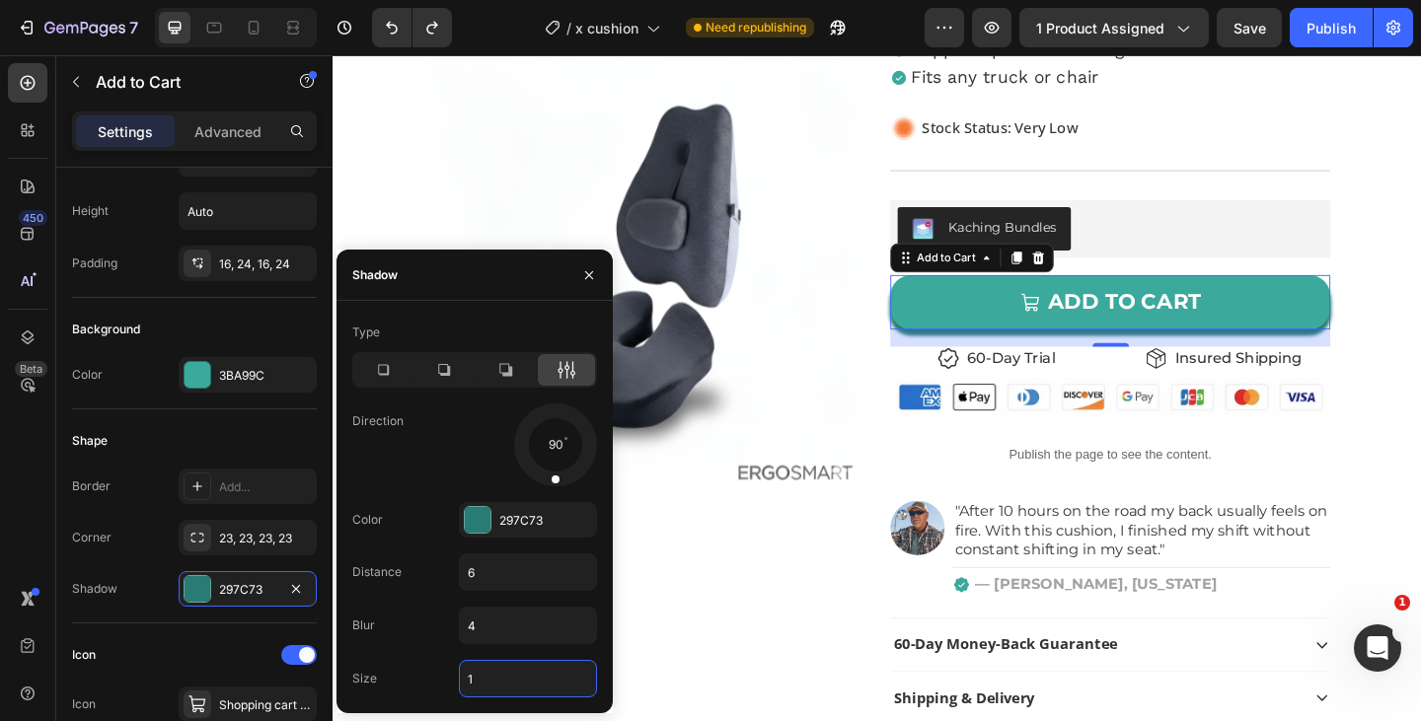
click at [481, 668] on input "1" at bounding box center [528, 679] width 136 height 36
type input "0"
click at [490, 627] on input "4" at bounding box center [528, 626] width 136 height 36
type input "3"
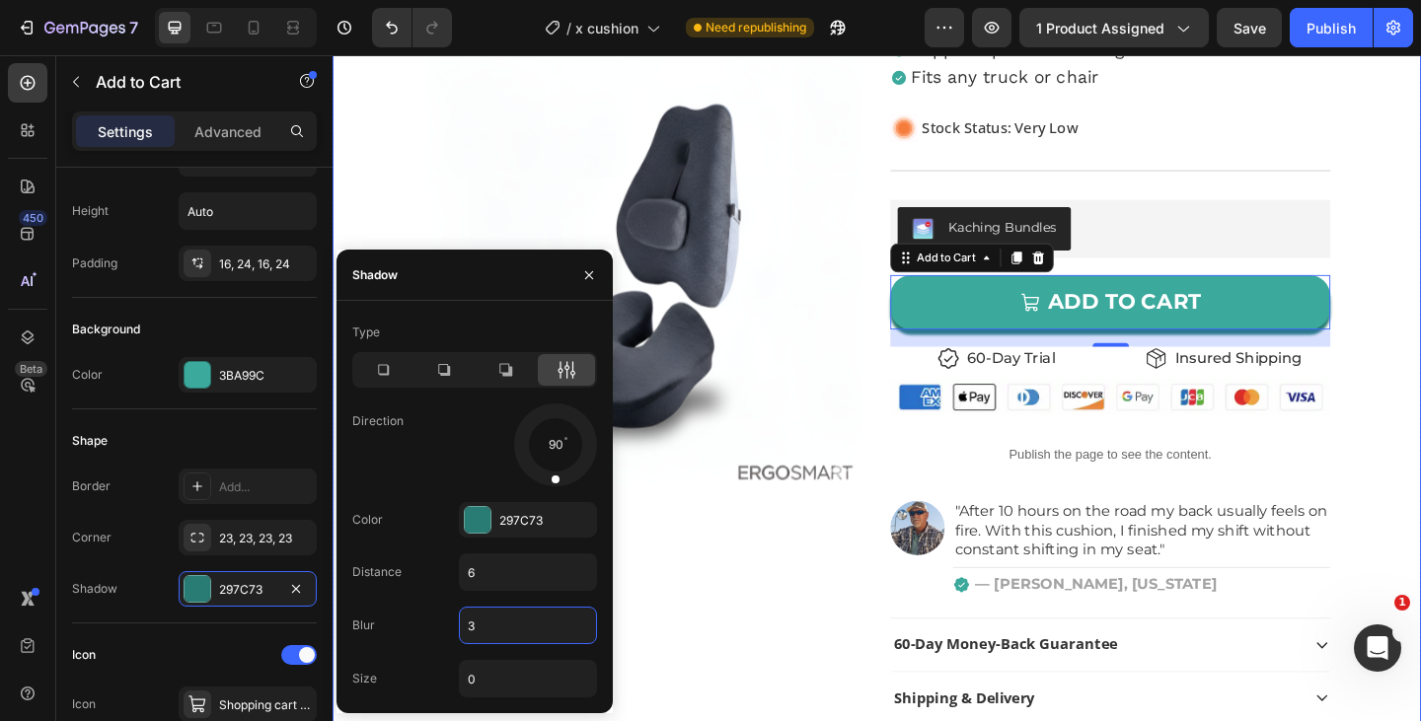
click at [926, 482] on div "Product Images Icon Icon Icon Icon Icon Icon List 4.75 | 16,369+ Satisfied Cust…" at bounding box center [925, 305] width 1184 height 1112
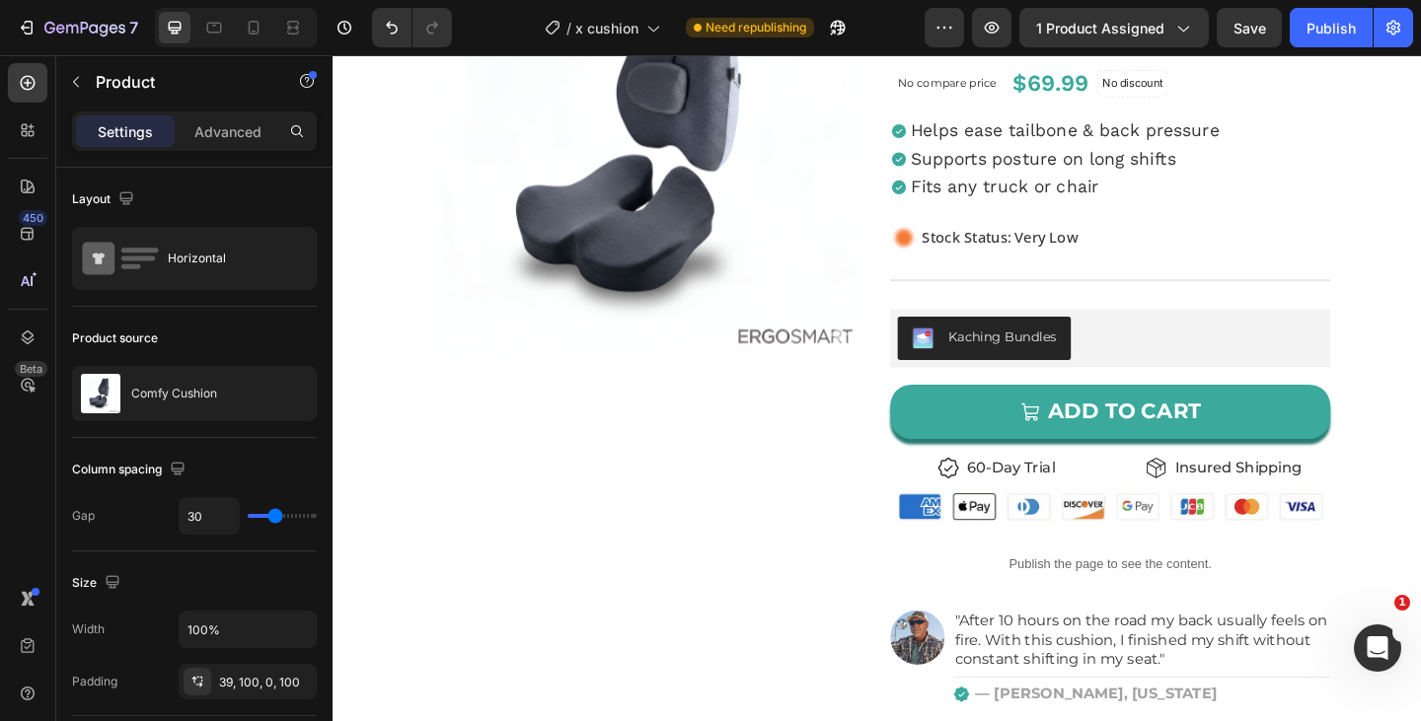
scroll to position [173, 0]
